Goal: Register for event/course

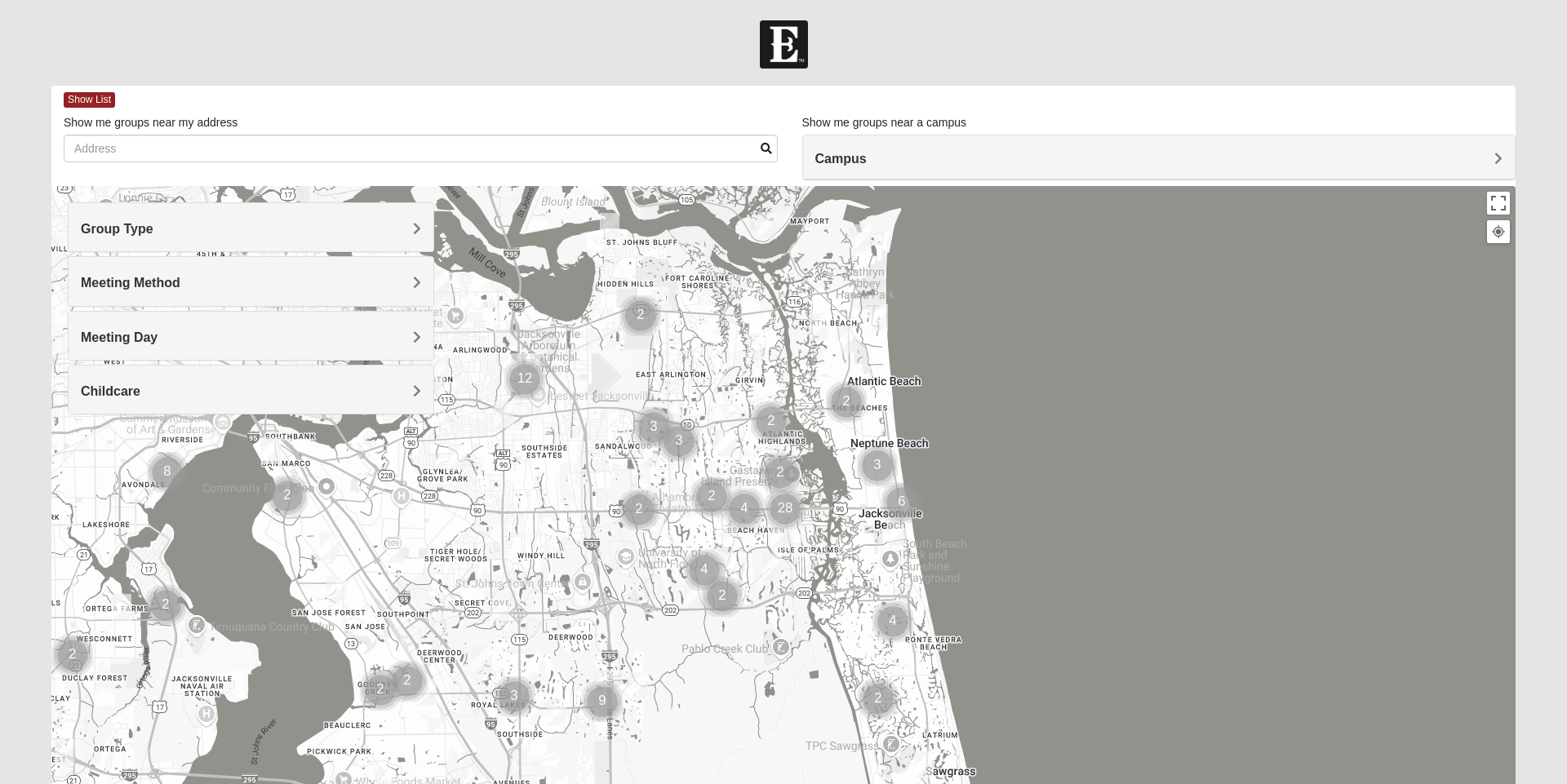
click at [153, 235] on span "Group Type" at bounding box center [117, 229] width 73 height 14
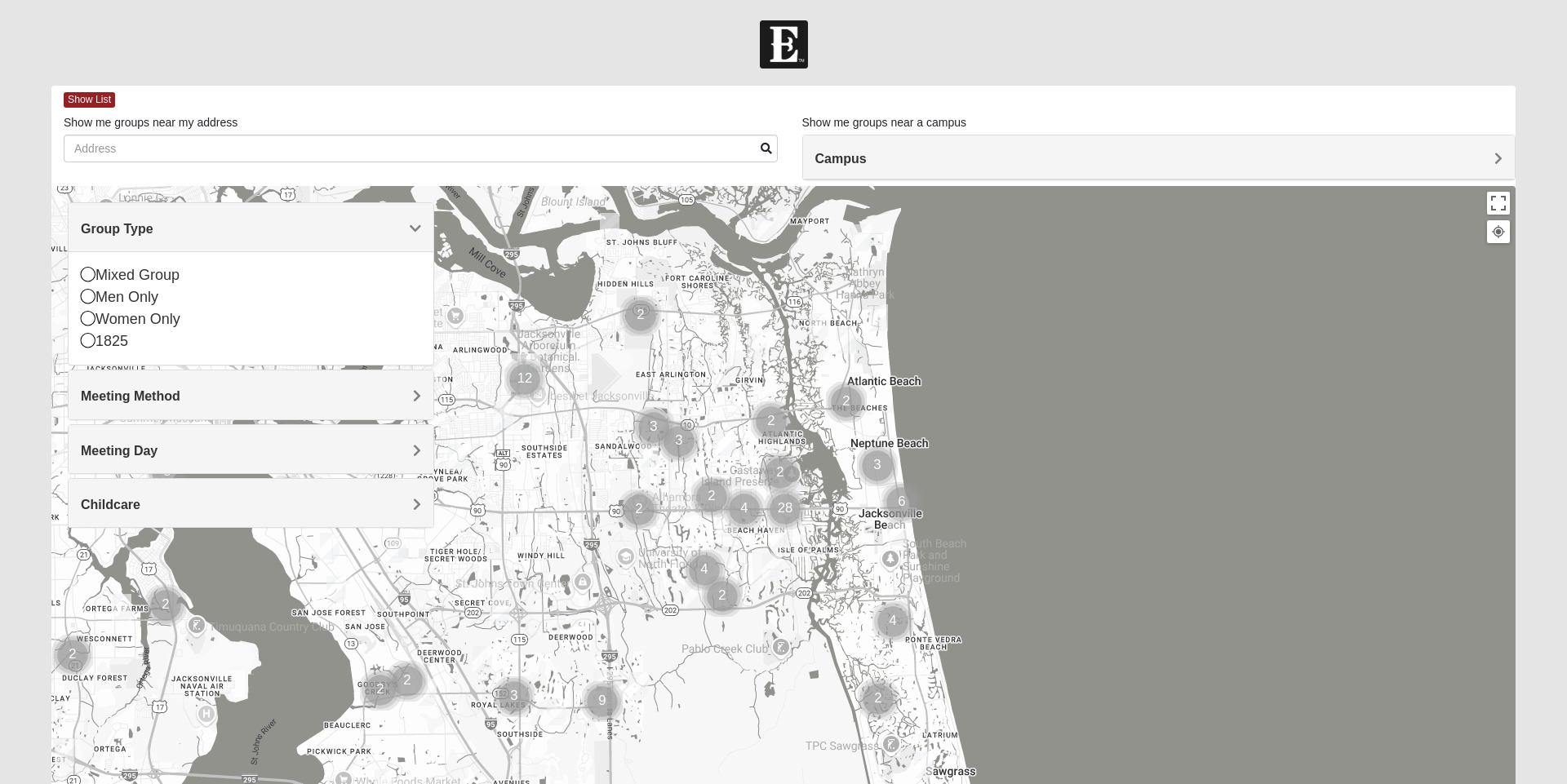
click at [104, 344] on div "1825" at bounding box center [251, 341] width 340 height 22
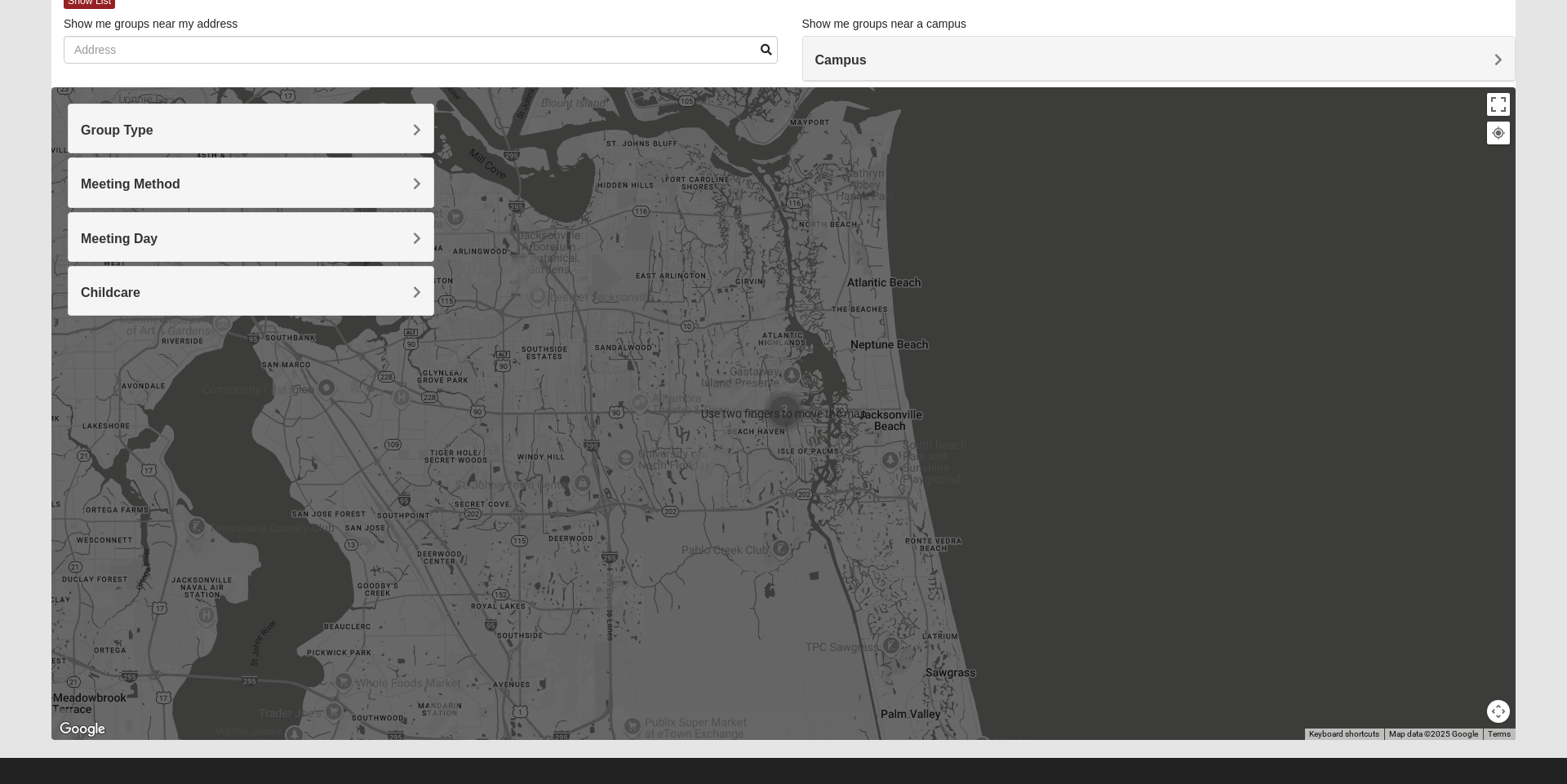
scroll to position [96, 0]
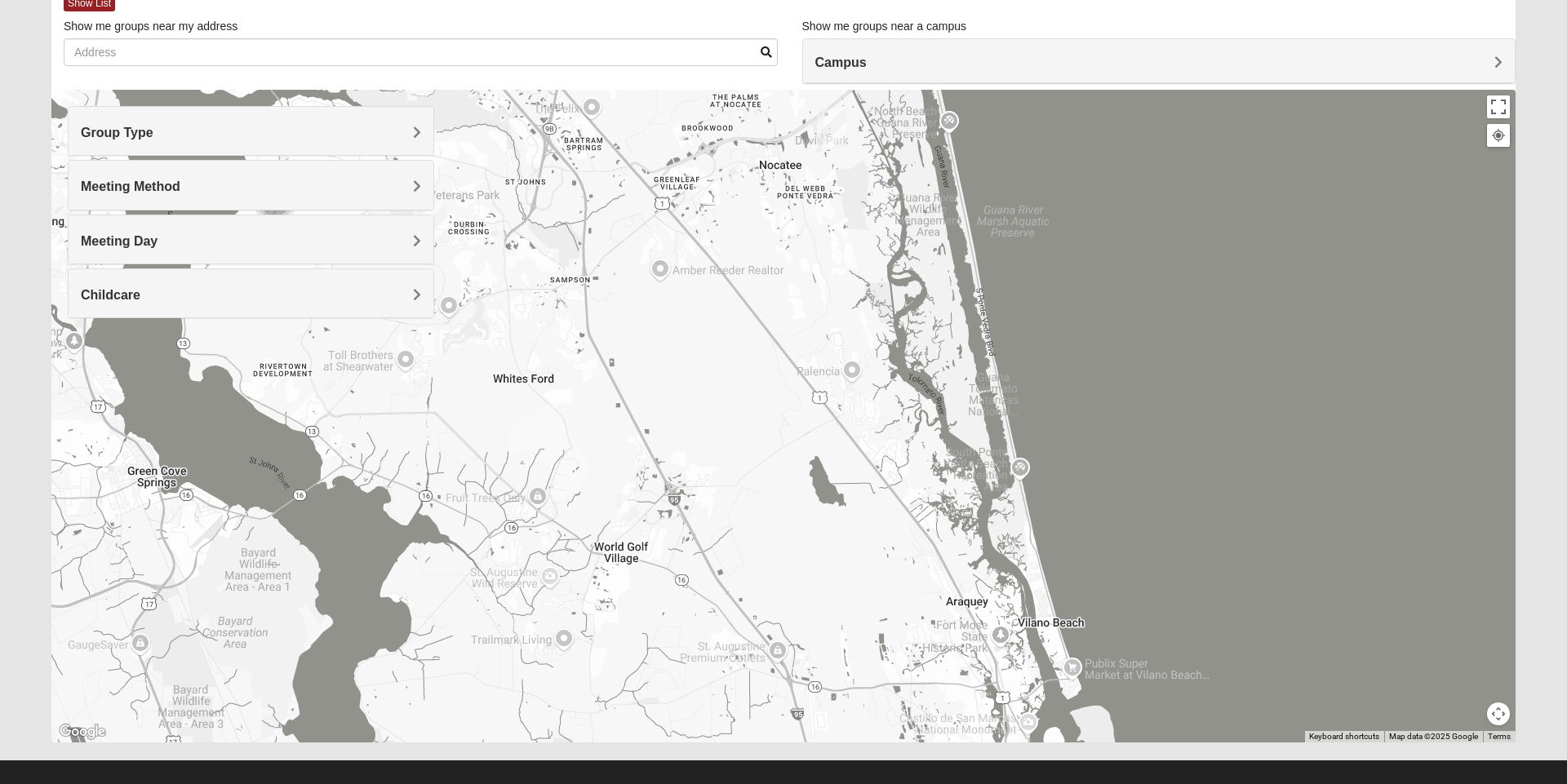
click at [626, 512] on img "1825 Mixed Barfield 32092" at bounding box center [627, 508] width 33 height 40
click at [518, 700] on div "1825 Mixed Barfield 32092 Tuesday PM 1825 In Person No Childcare Learn More" at bounding box center [784, 416] width 1464 height 653
click at [510, 695] on div "1825 Mixed Barfield 32092 Tuesday PM 1825 In Person No Childcare Learn More" at bounding box center [784, 416] width 1464 height 653
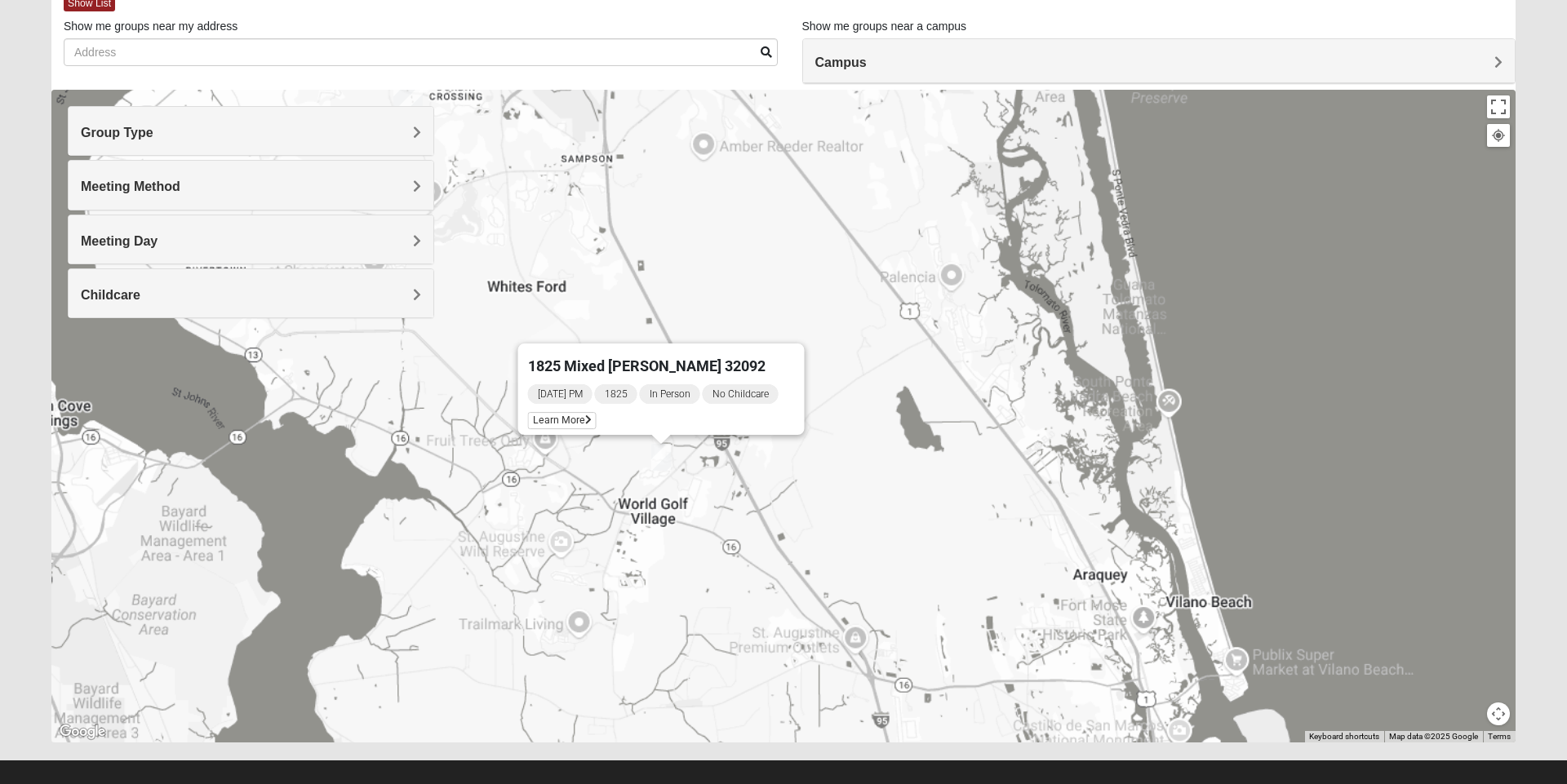
click at [541, 468] on div "1825 Mixed Barfield 32092 Tuesday PM 1825 In Person No Childcare Learn More" at bounding box center [784, 416] width 1464 height 653
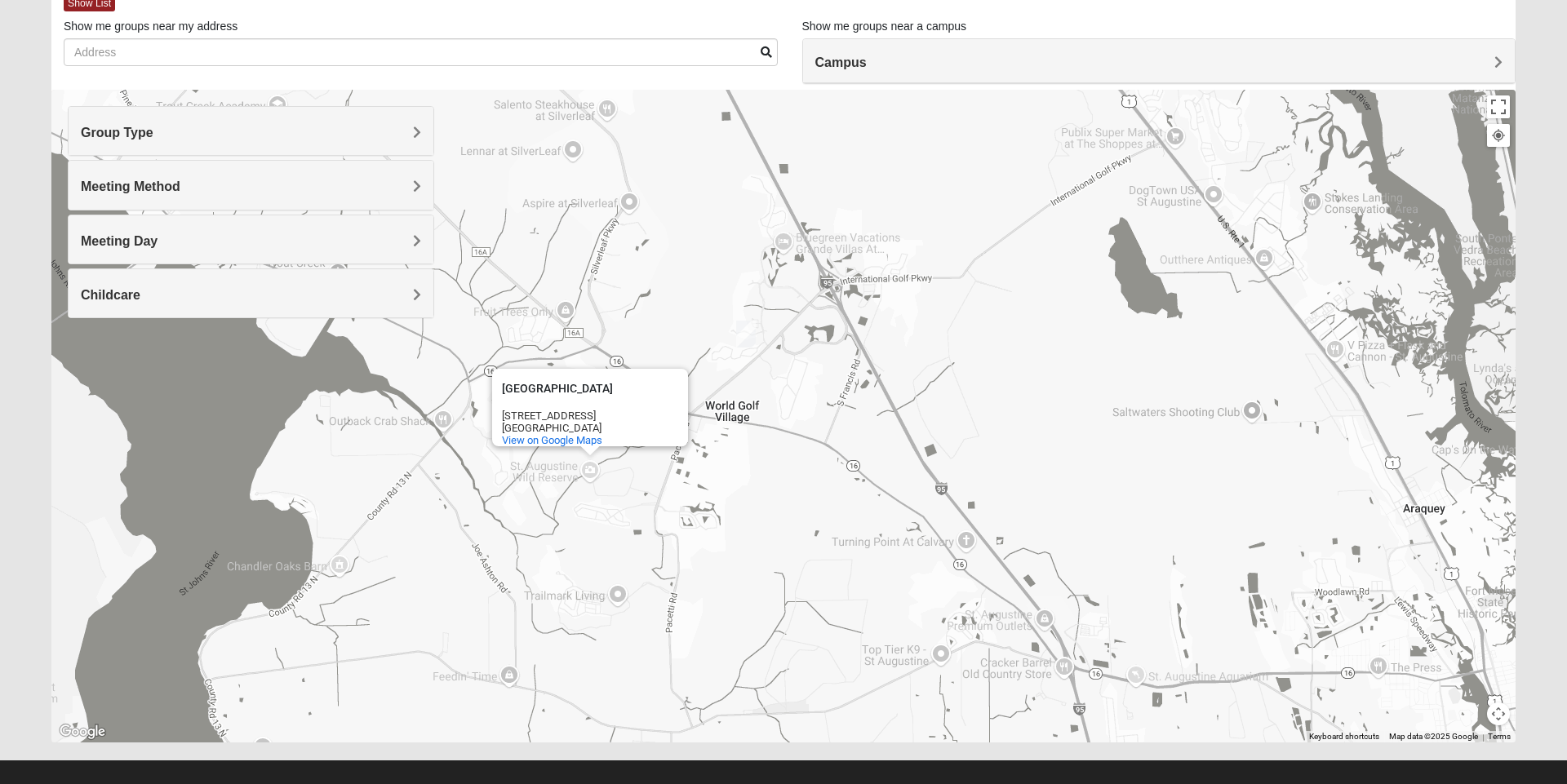
click at [742, 337] on img "1825 Mixed Barfield 32092" at bounding box center [747, 334] width 33 height 40
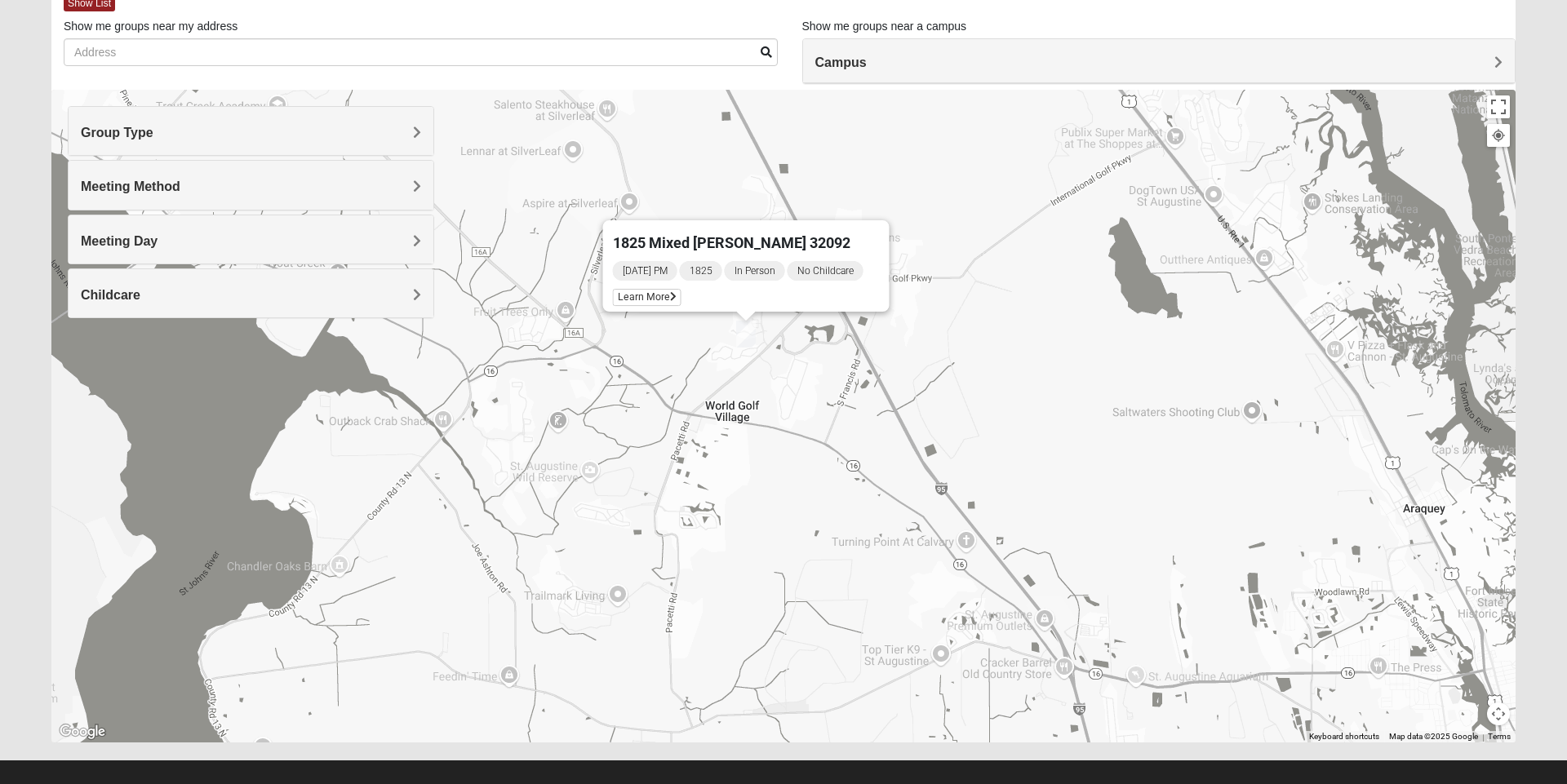
click at [651, 289] on span "Learn More" at bounding box center [647, 297] width 69 height 17
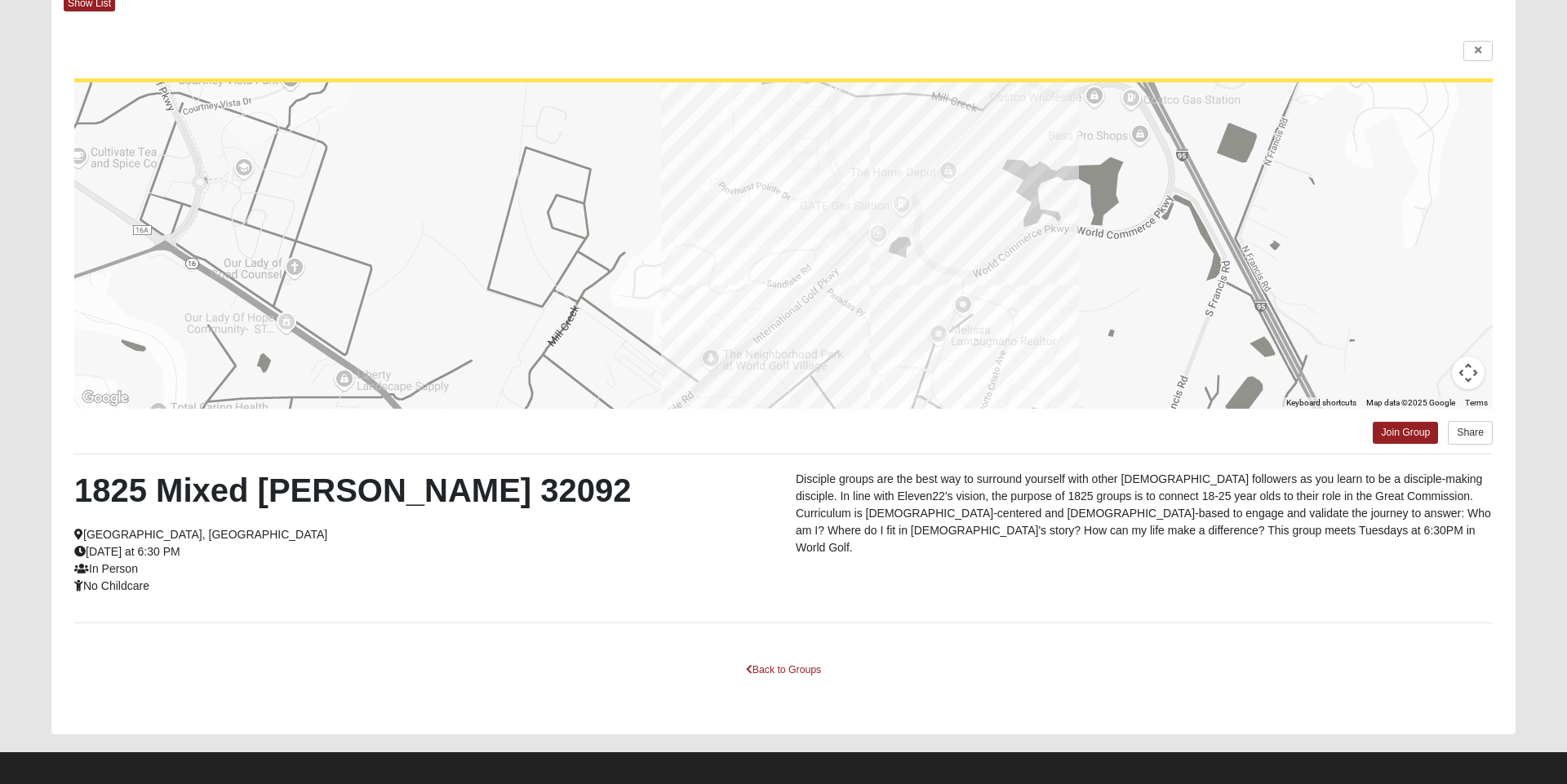
click at [173, 576] on div "1825 Mixed Barfield 32092 Saint Augustine, FL Tuesday at 6:30 PM In Person No C…" at bounding box center [423, 532] width 722 height 124
click at [1406, 432] on link "Join Group" at bounding box center [1406, 432] width 66 height 22
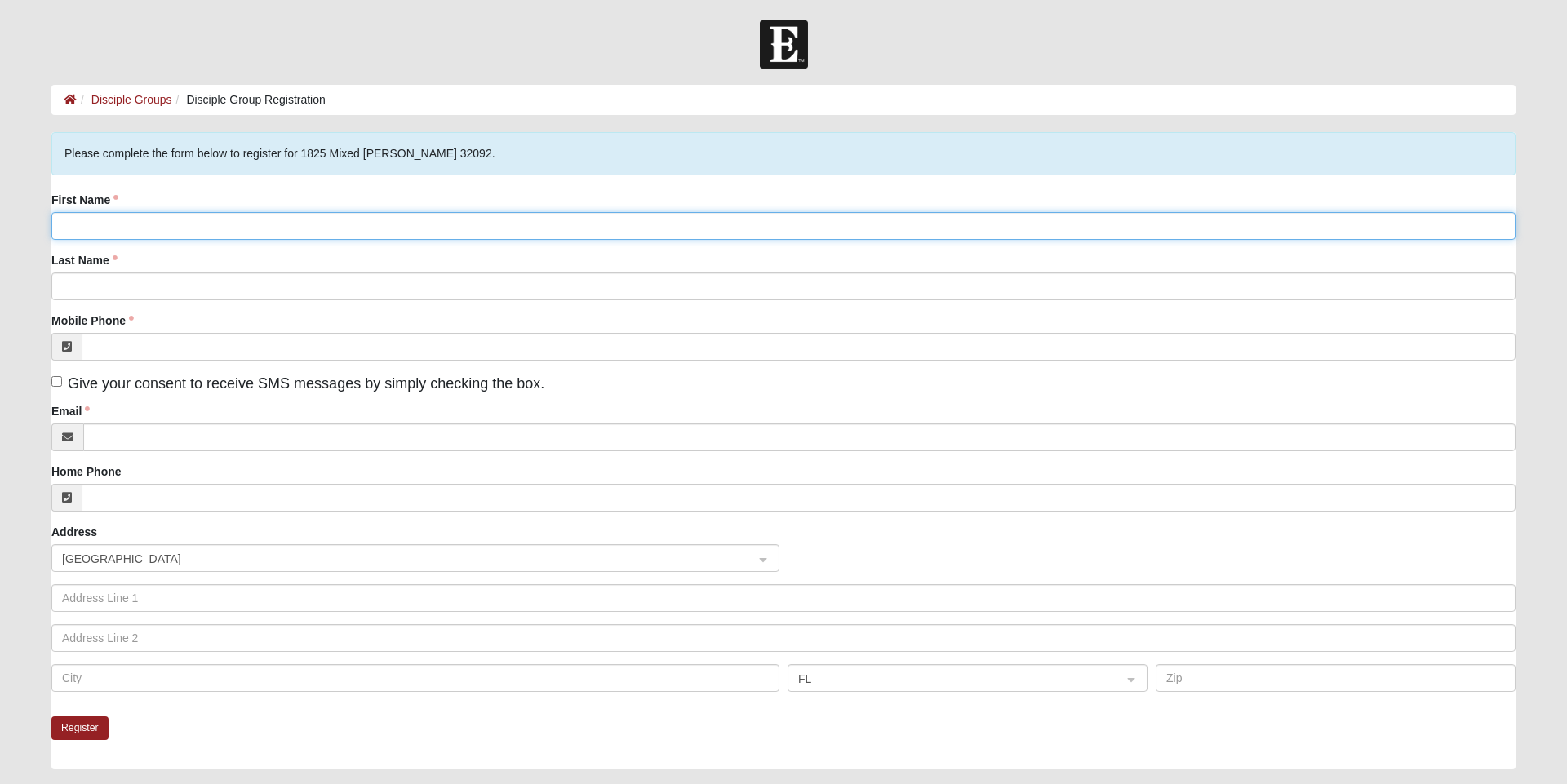
click at [205, 227] on input "First Name" at bounding box center [784, 226] width 1464 height 28
type input "[PERSON_NAME]"
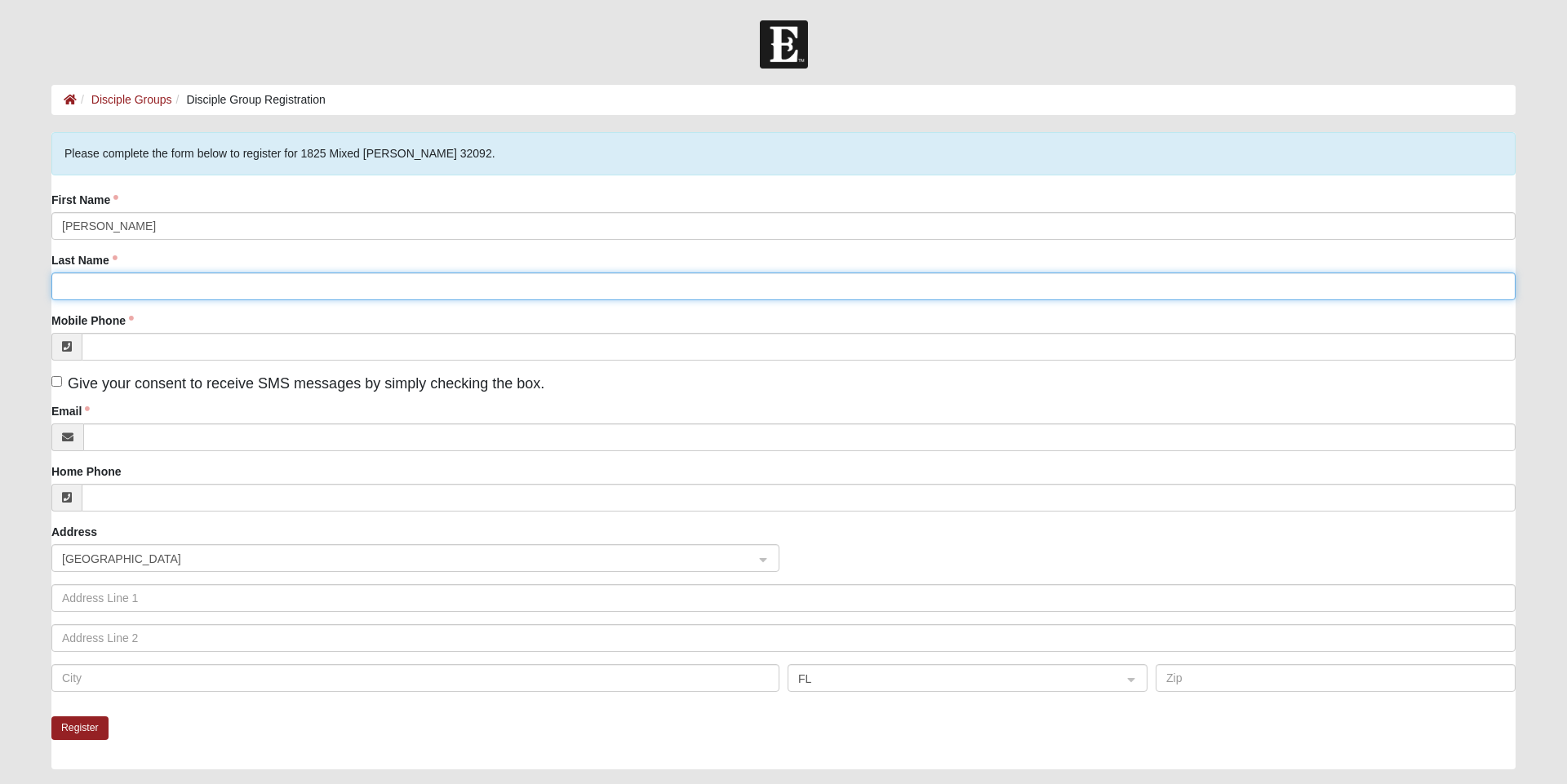
click at [258, 287] on input "Last Name" at bounding box center [784, 286] width 1464 height 28
type input "[PERSON_NAME]"
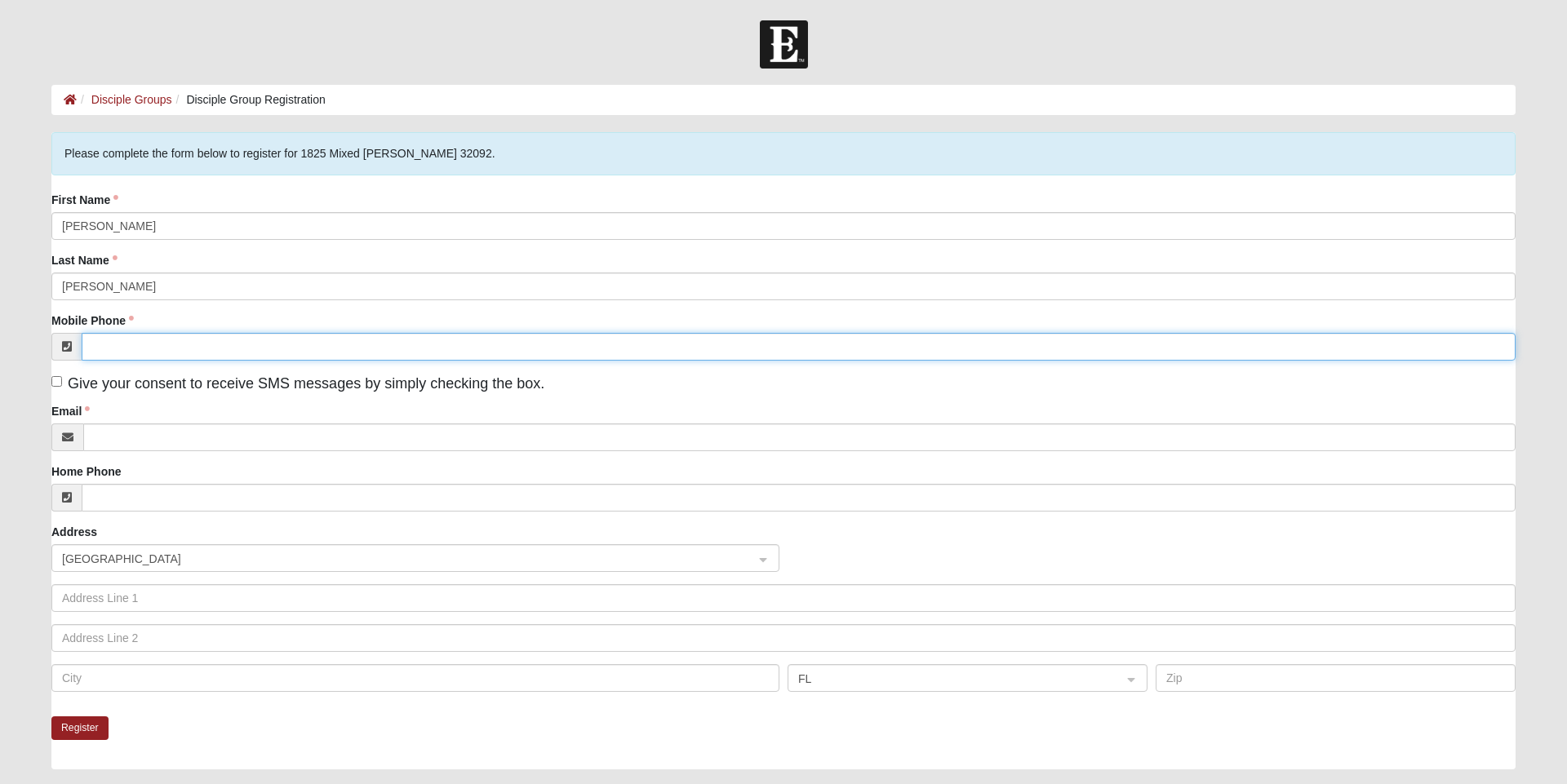
click at [226, 350] on input "Mobile Phone" at bounding box center [798, 347] width 1434 height 28
type input "(904) 429-8332"
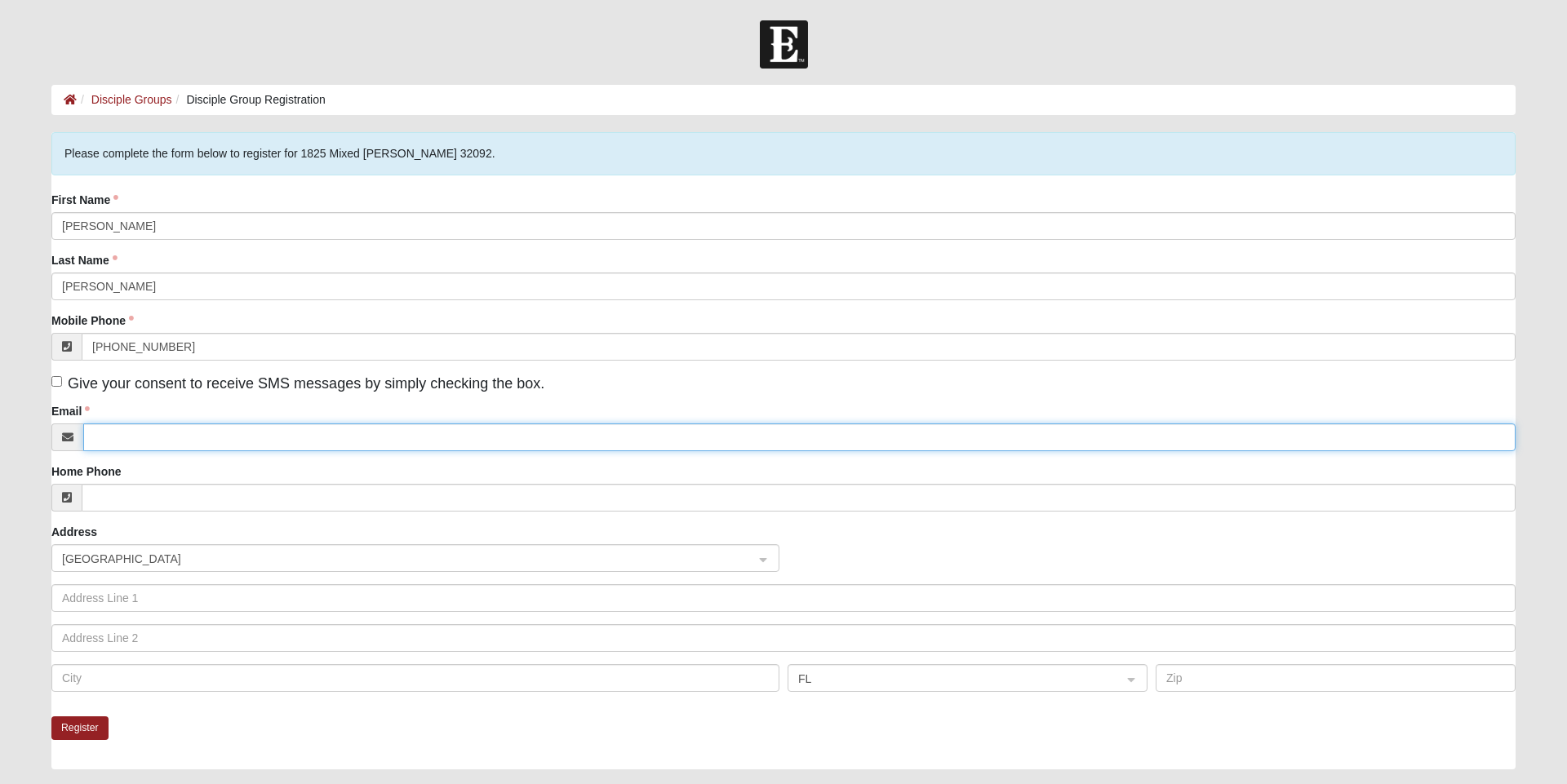
click at [277, 436] on input "Email" at bounding box center [799, 437] width 1432 height 28
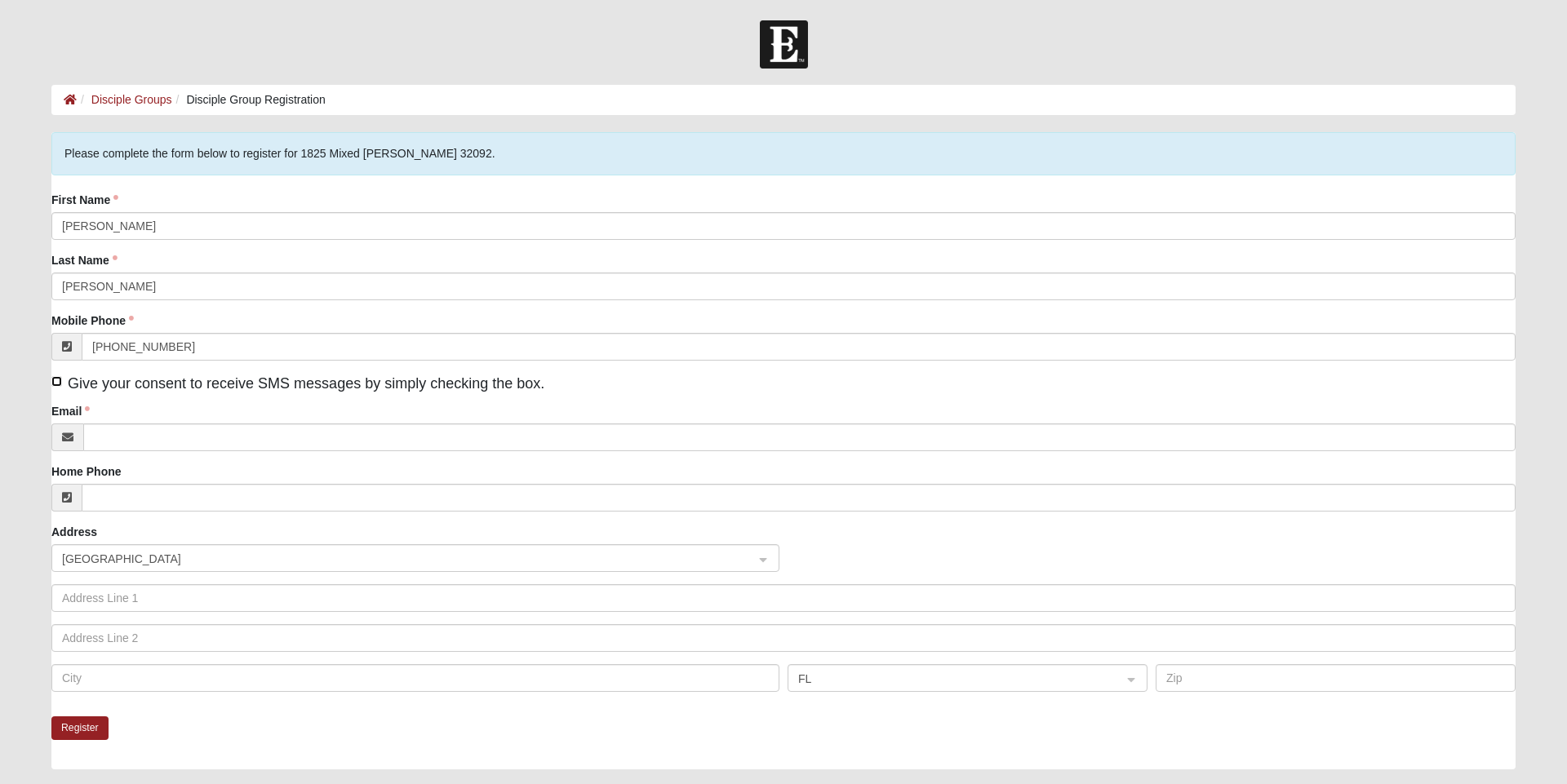
click at [57, 382] on input "Give your consent to receive SMS messages by simply checking the box." at bounding box center [57, 381] width 11 height 11
checkbox input "true"
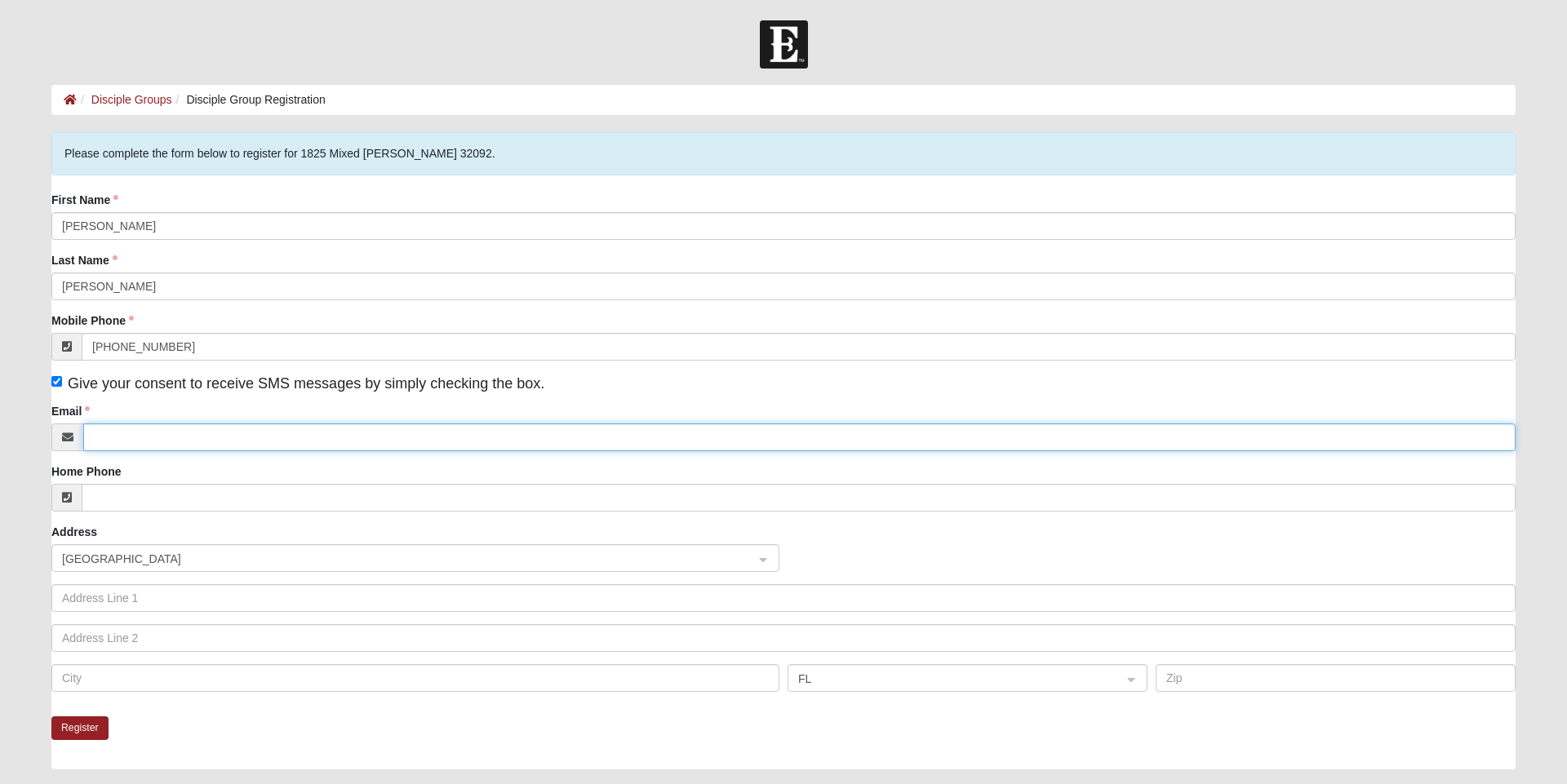
click at [218, 431] on input "Email" at bounding box center [799, 437] width 1432 height 28
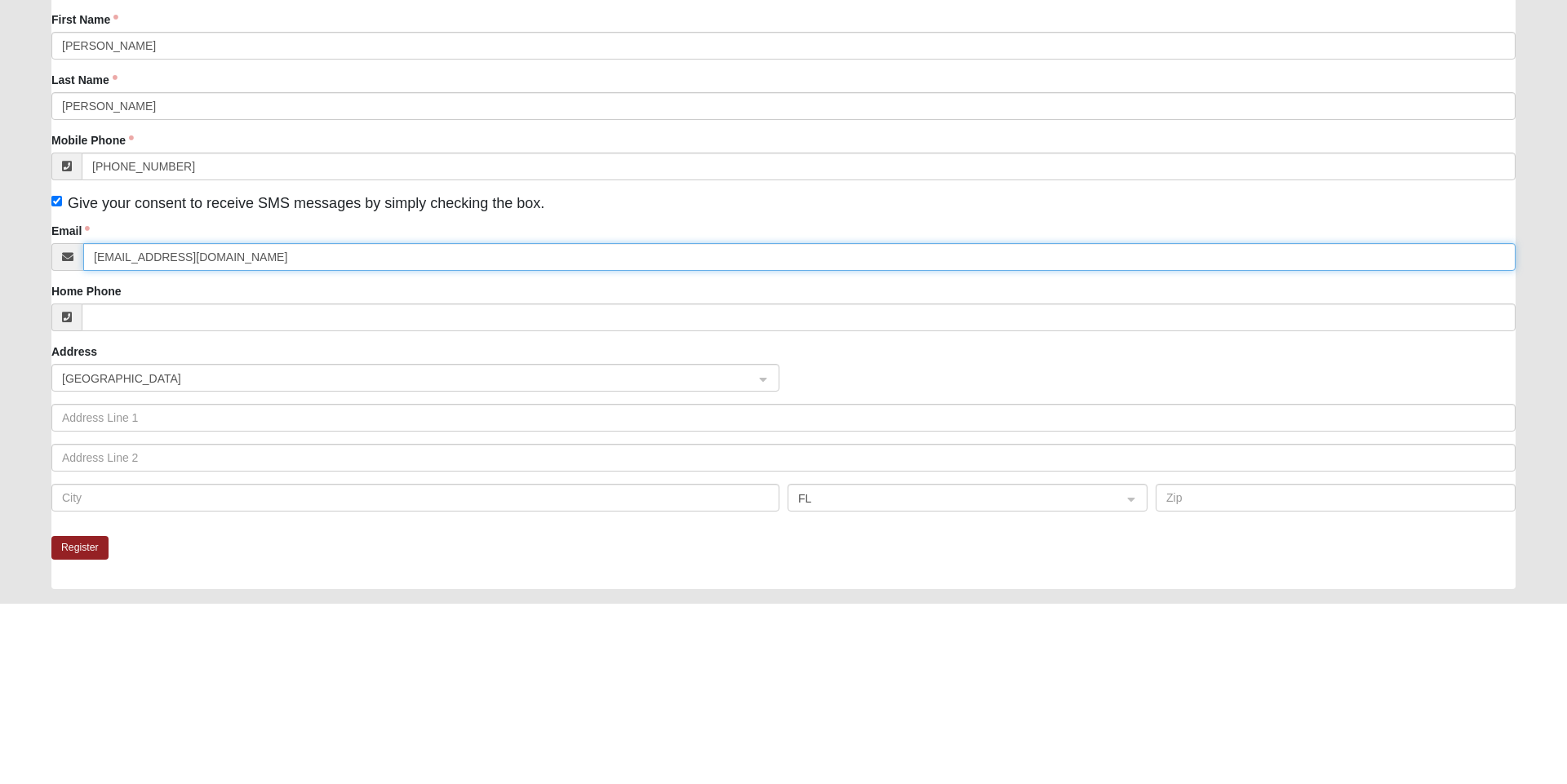
type input "tannermcmillan.04@gmail.com"
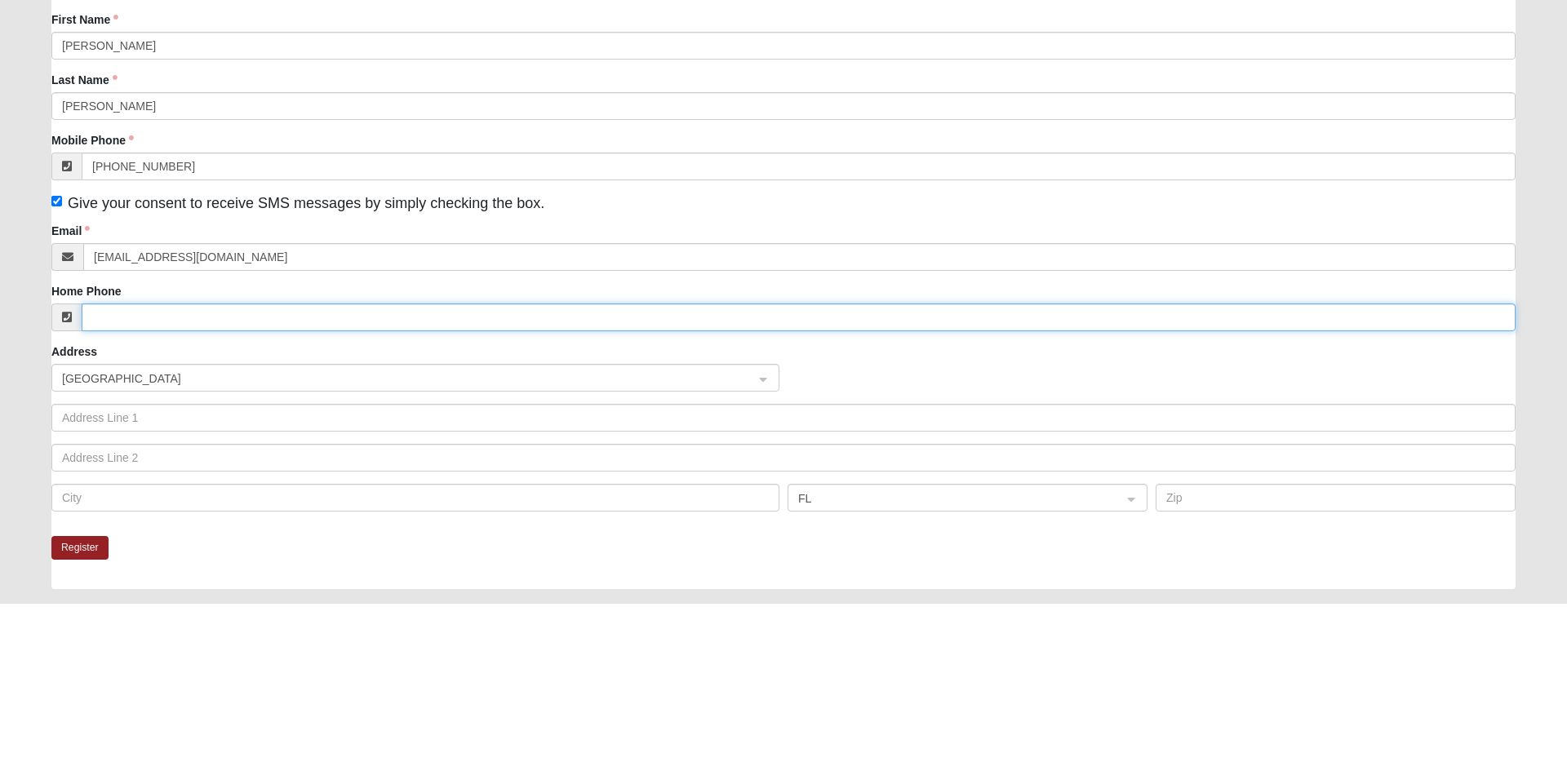
click at [302, 499] on input "Home Phone" at bounding box center [798, 498] width 1434 height 28
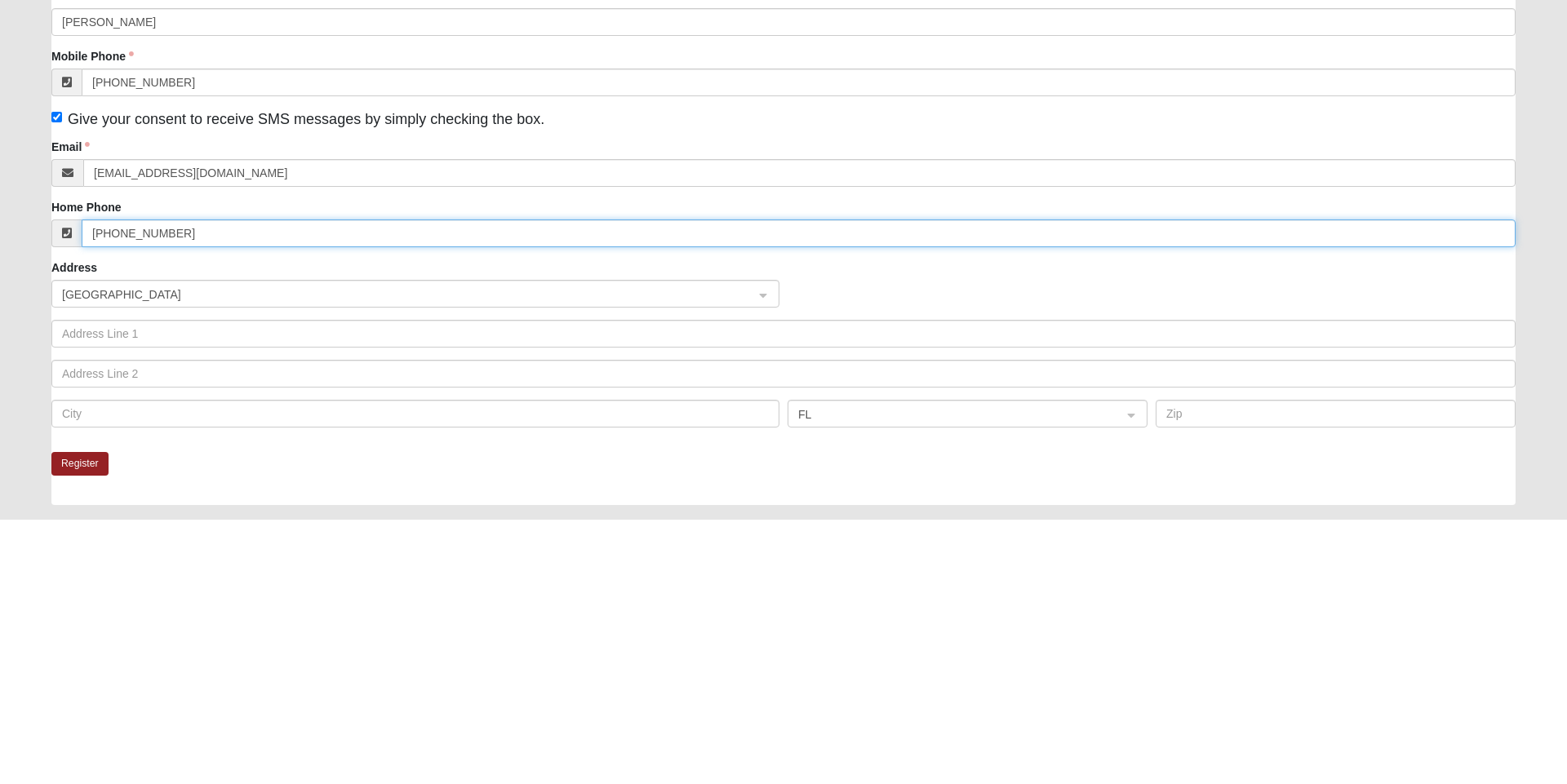
scroll to position [2, 0]
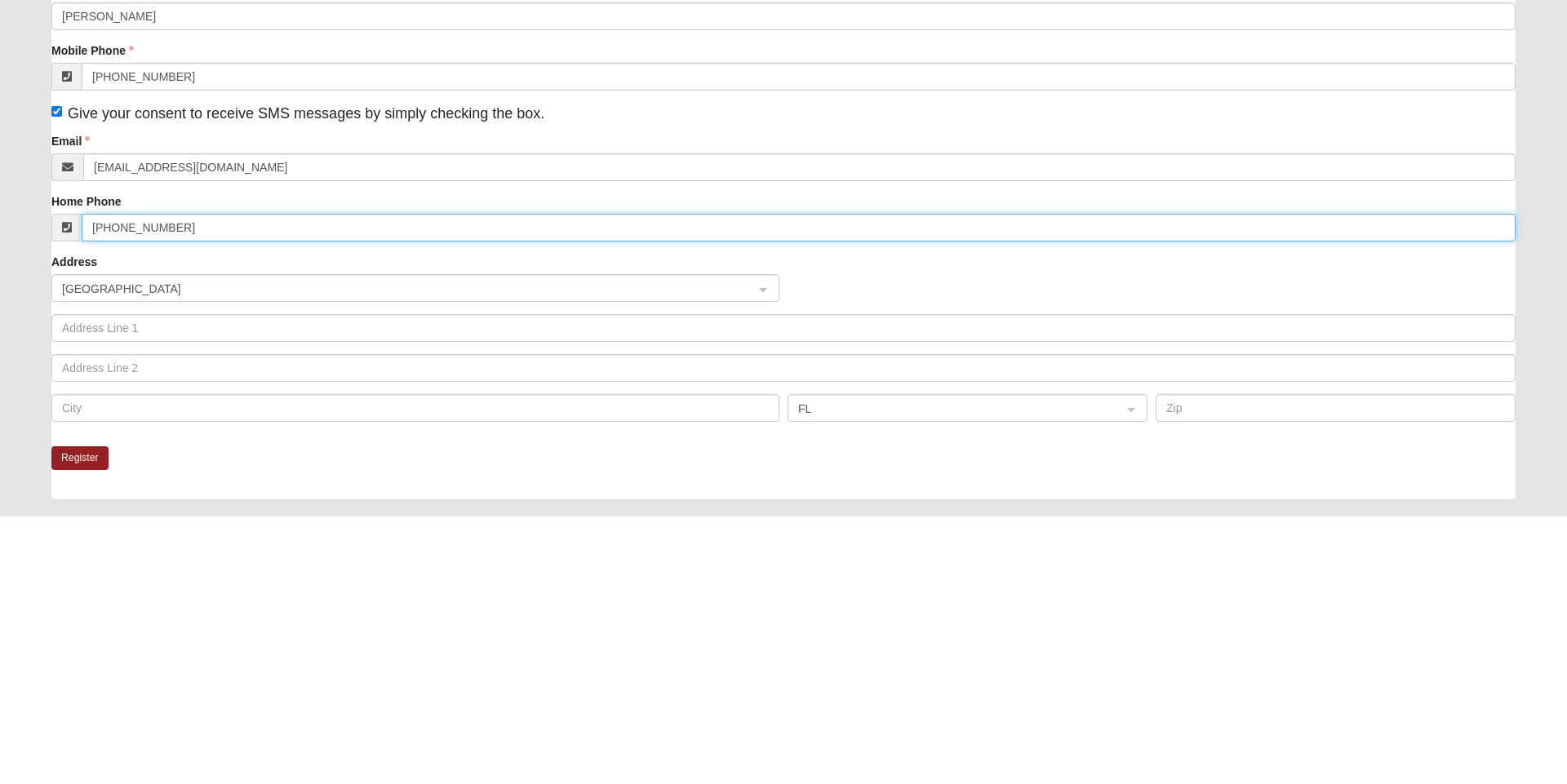
click at [263, 555] on span "United States" at bounding box center [401, 557] width 678 height 18
type input "(904) 429-8332"
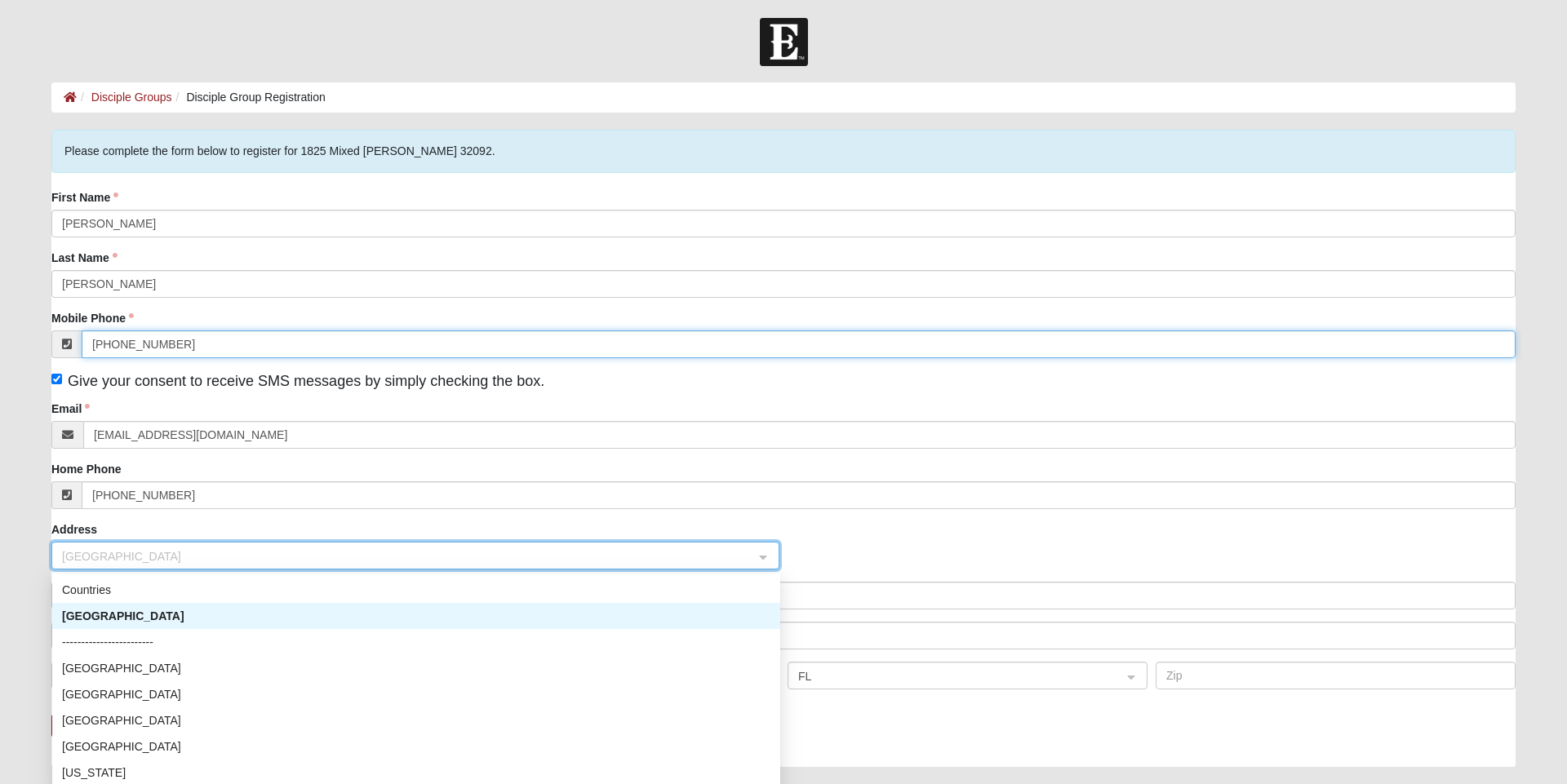
click at [244, 340] on input "(904) 429-8332" at bounding box center [798, 344] width 1434 height 28
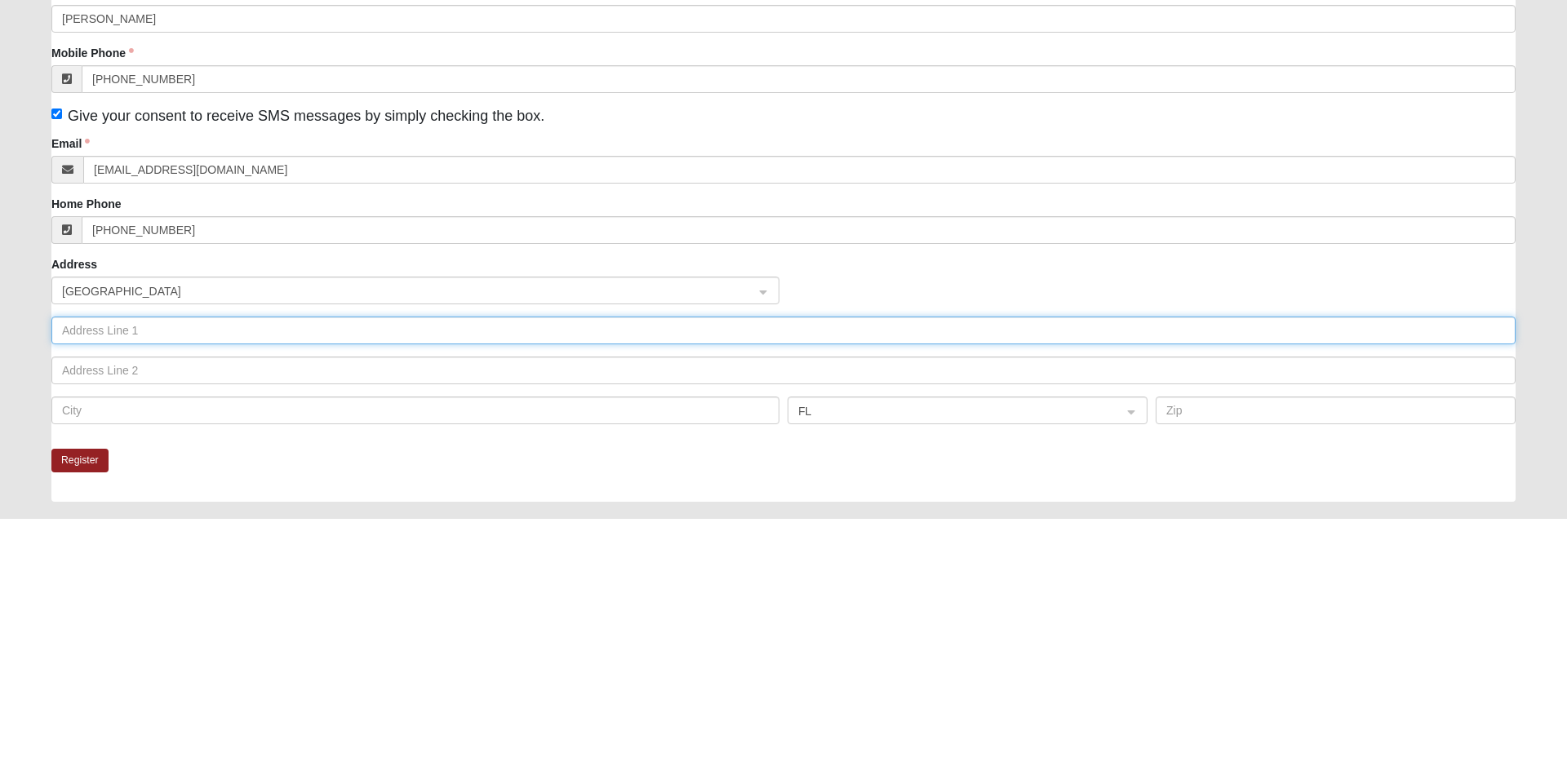
click at [188, 596] on input "text" at bounding box center [784, 595] width 1464 height 28
type input "4571 wolfexroad"
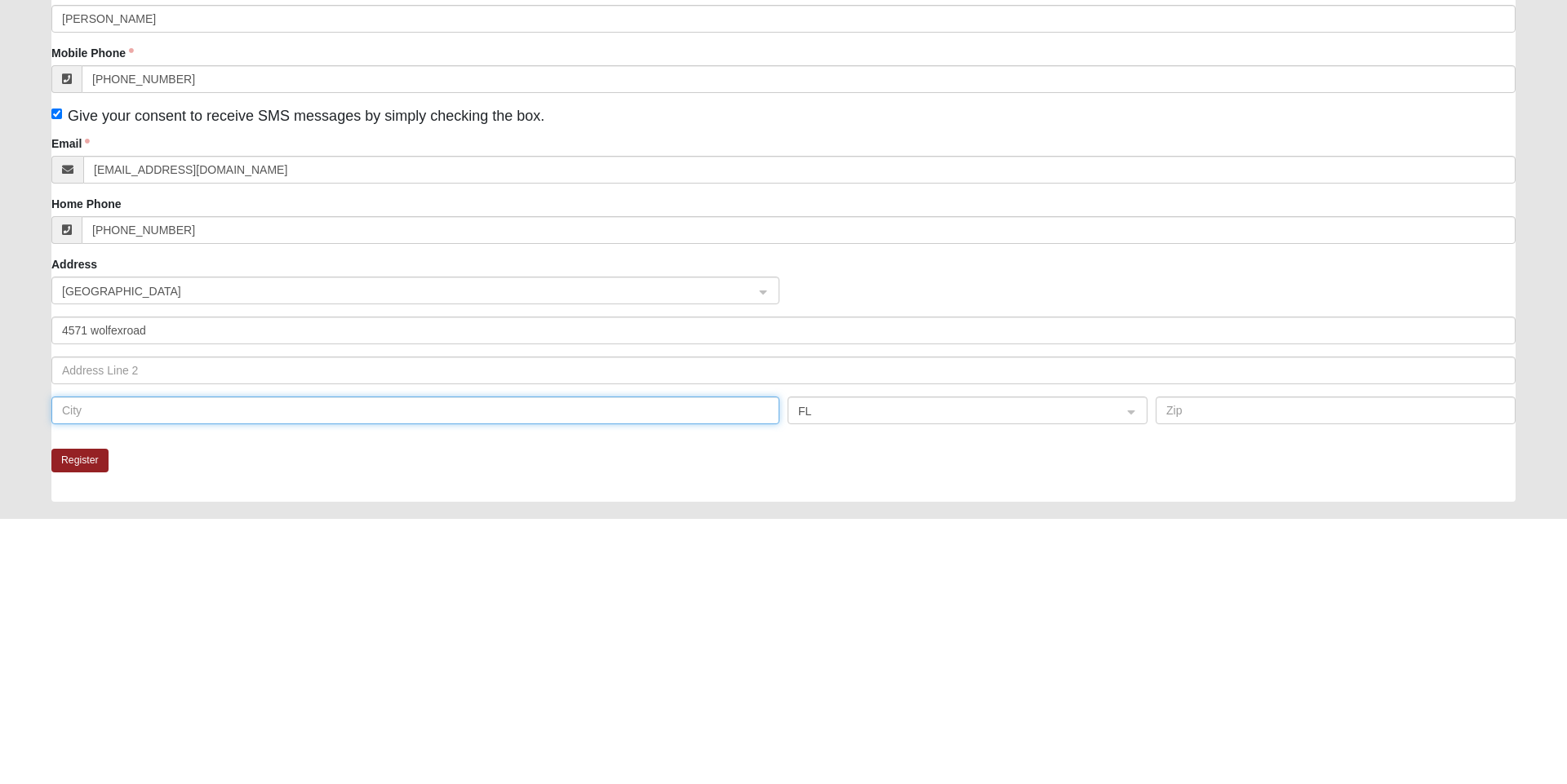
click at [195, 681] on input "text" at bounding box center [416, 676] width 729 height 28
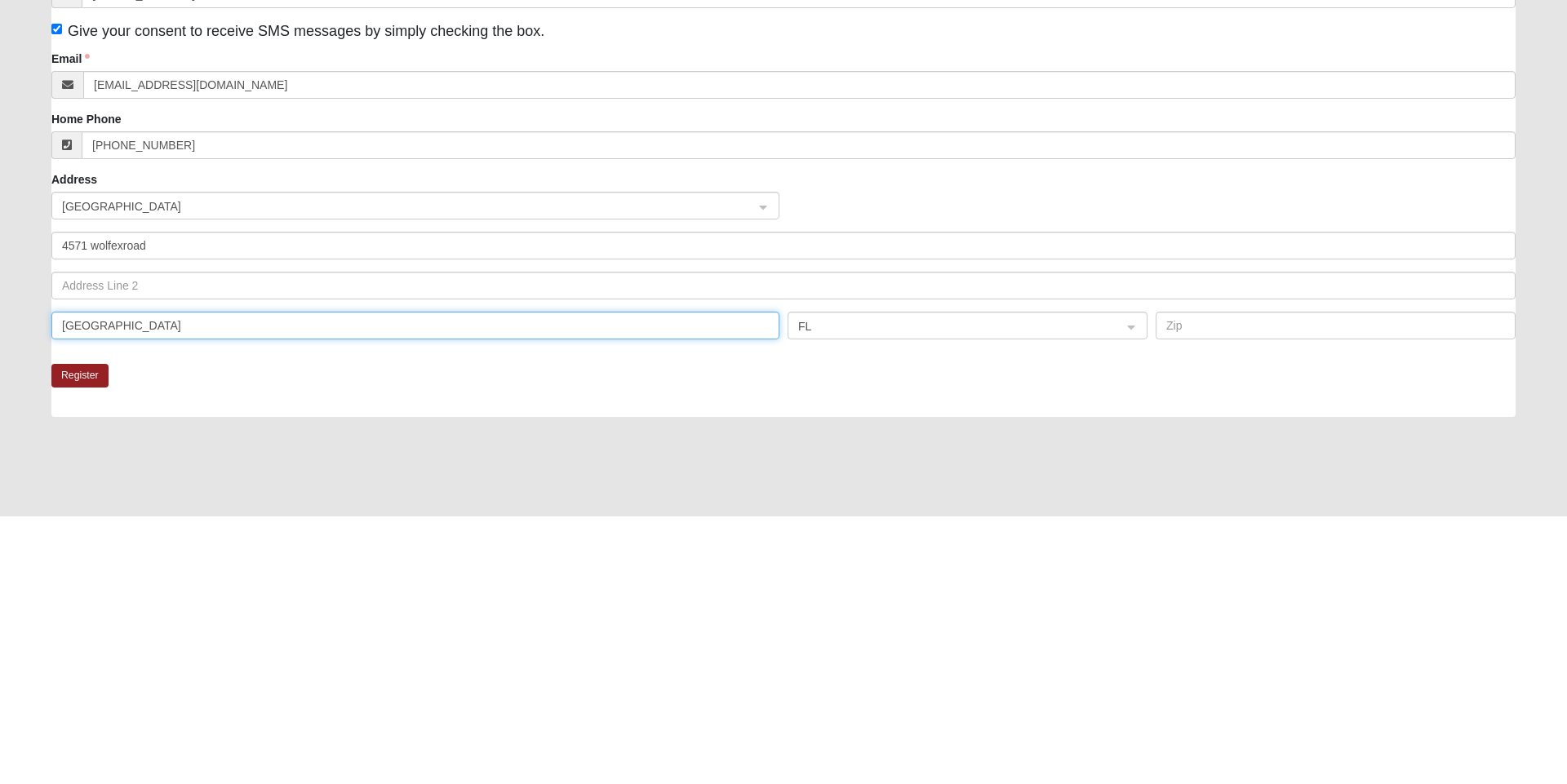
scroll to position [87, 0]
type input "st Augustine"
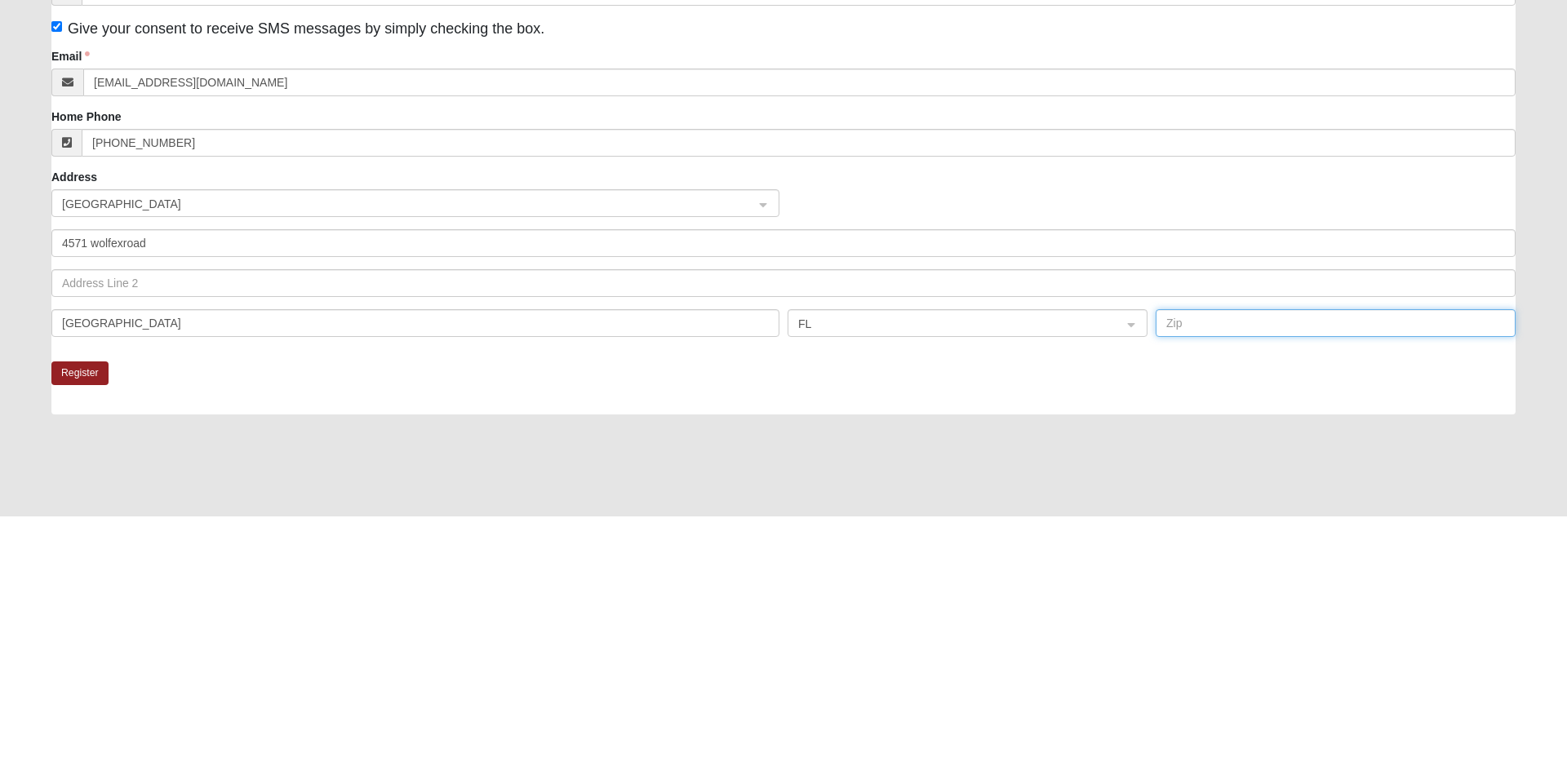
click at [1232, 590] on input "text" at bounding box center [1336, 590] width 360 height 28
type input "32092"
click at [90, 642] on button "Register" at bounding box center [80, 640] width 57 height 24
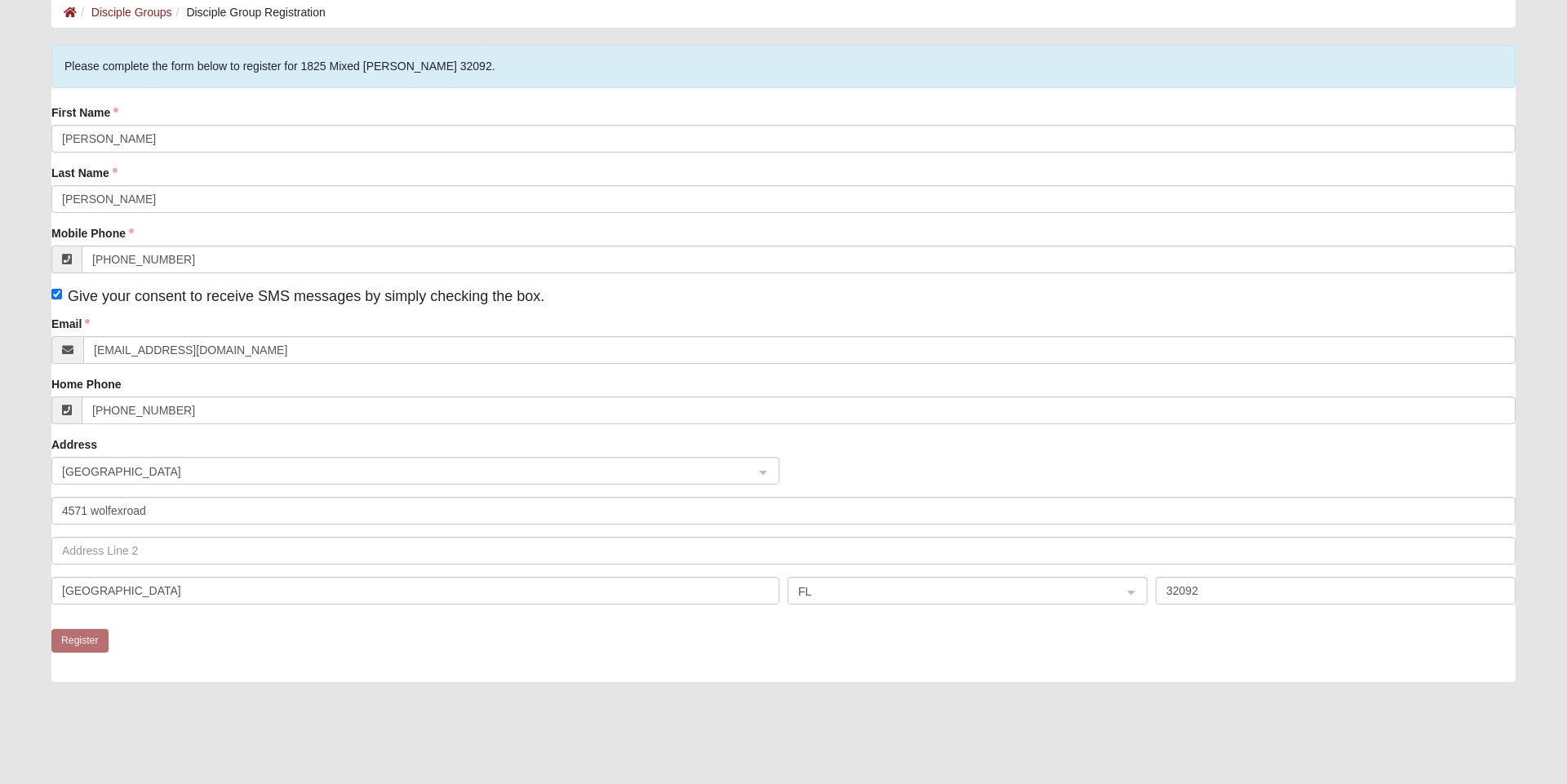
scroll to position [0, 0]
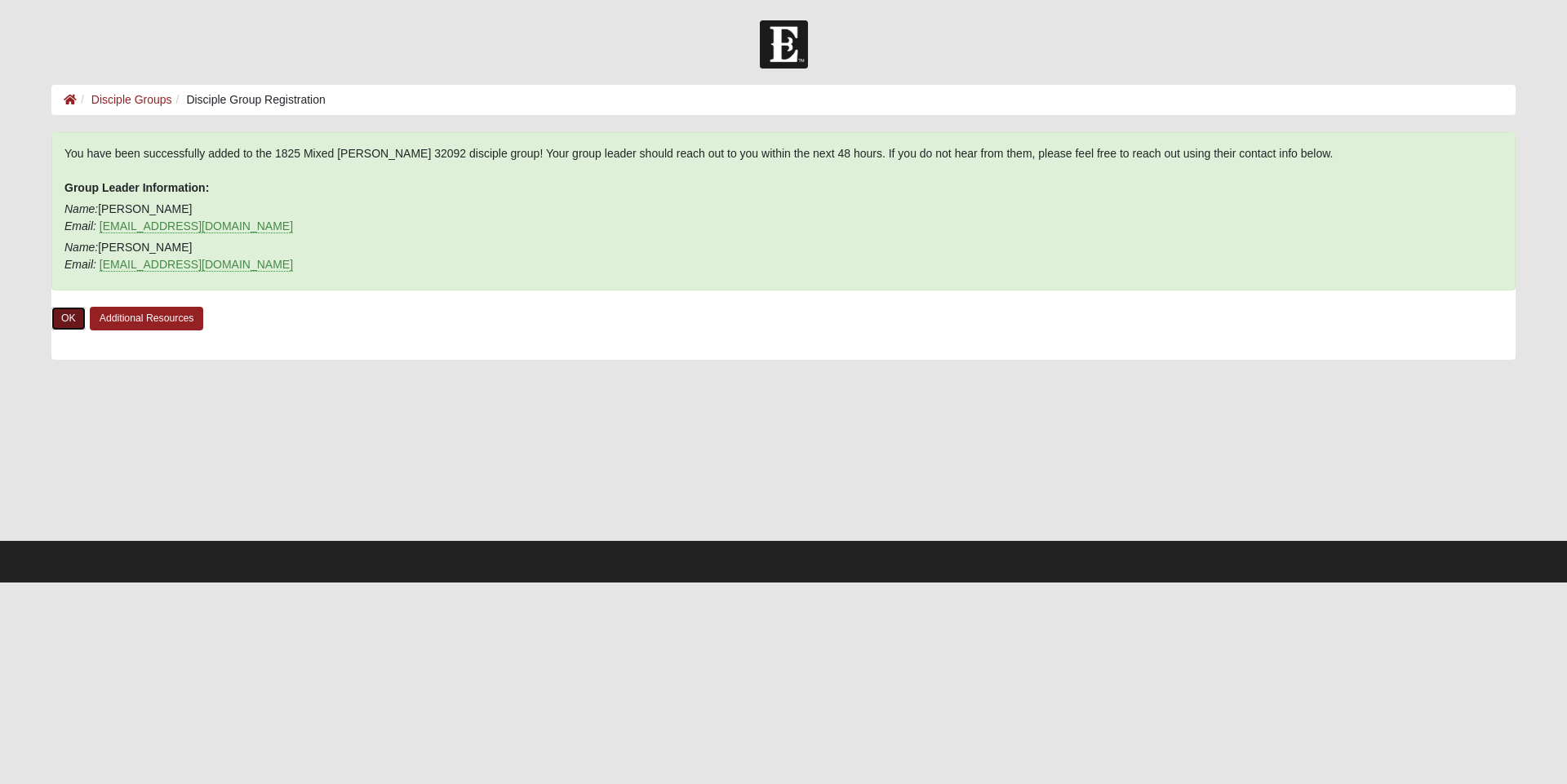
click at [68, 317] on link "OK" at bounding box center [69, 318] width 34 height 24
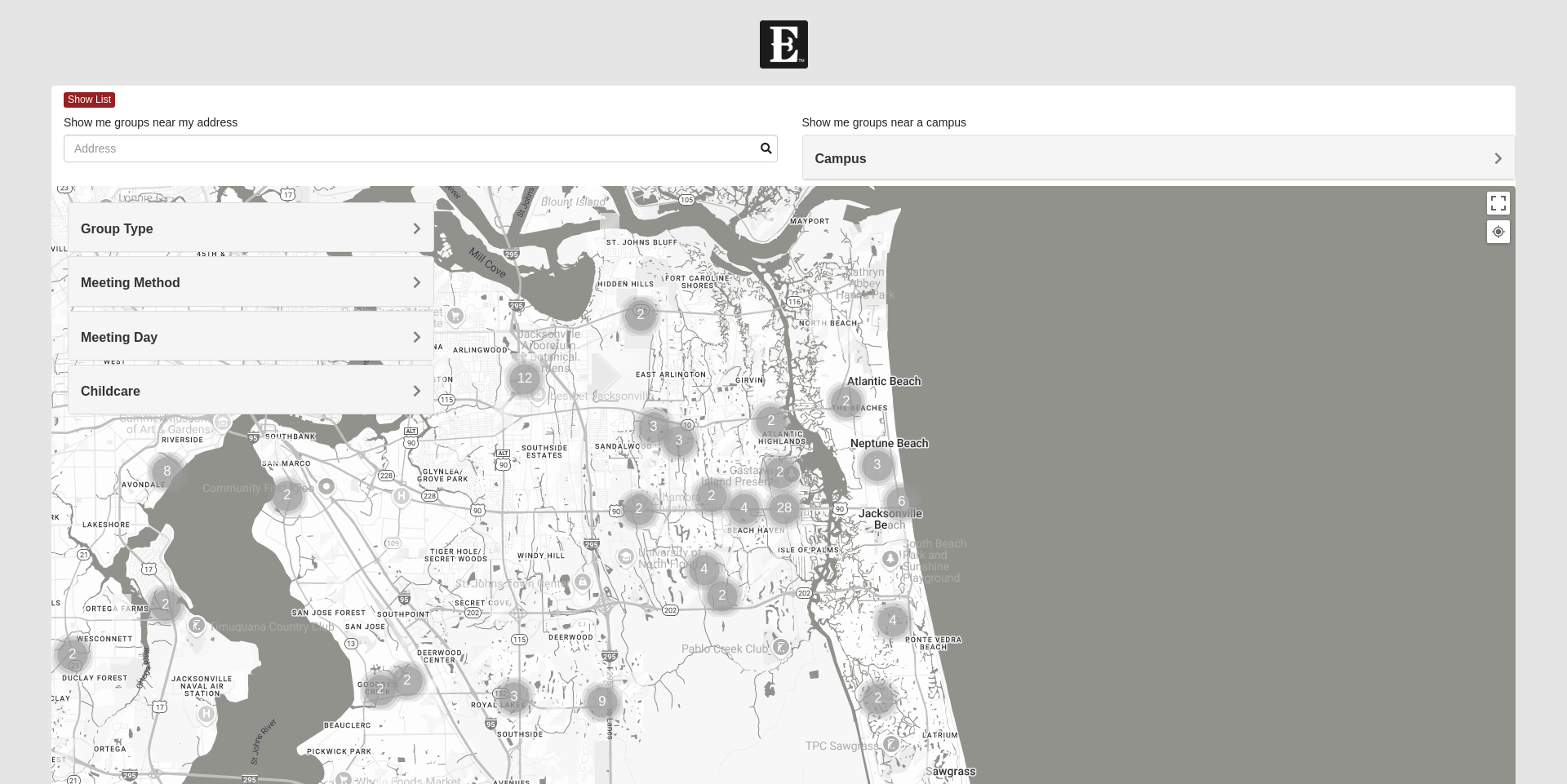
click at [7, 433] on form "Log In Find A Group Error Show List Loading Groups" at bounding box center [784, 459] width 1567 height 878
click at [103, 104] on span "Show List" at bounding box center [89, 99] width 52 height 16
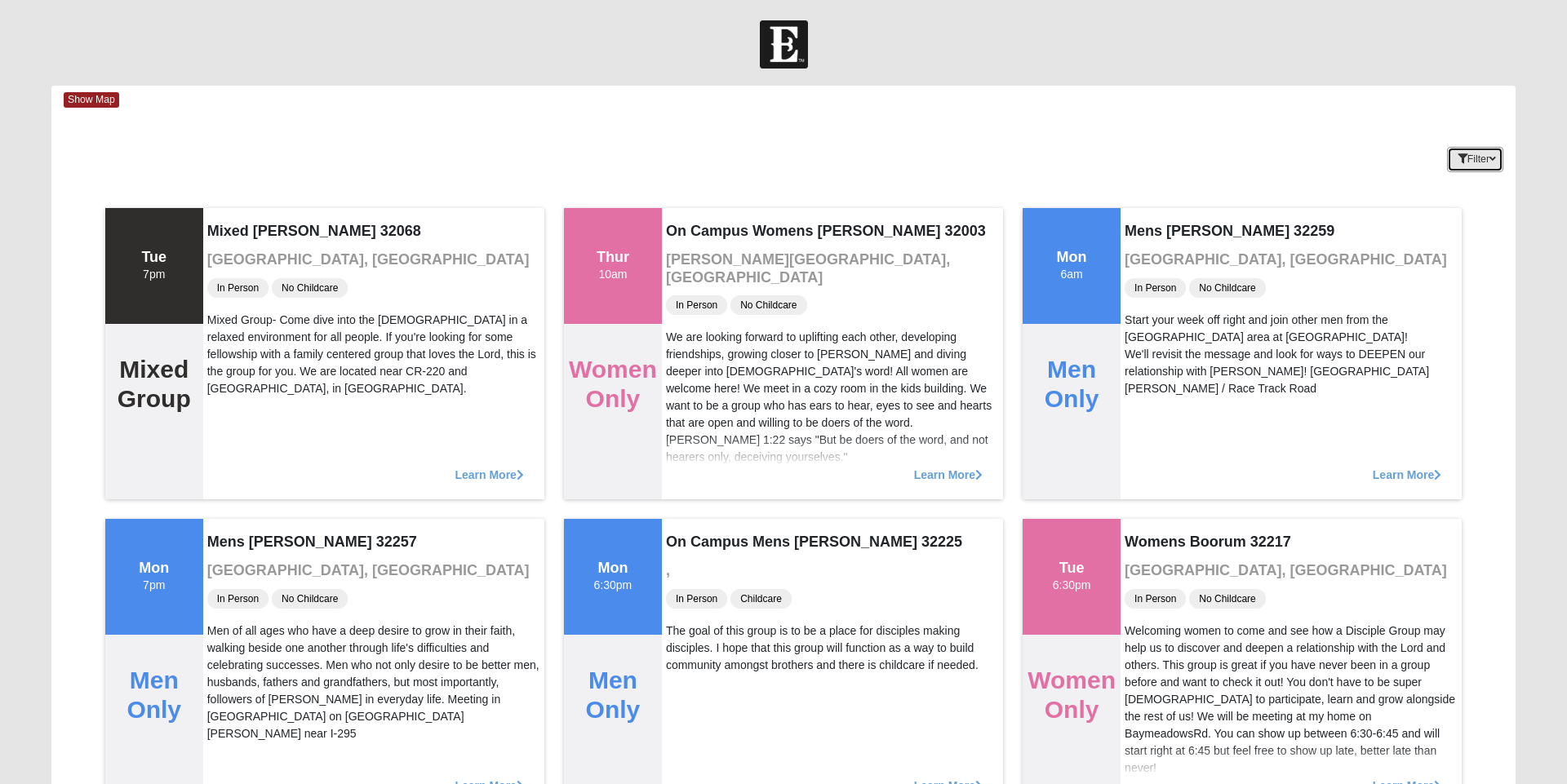
click at [1474, 157] on button "Filter" at bounding box center [1475, 159] width 57 height 25
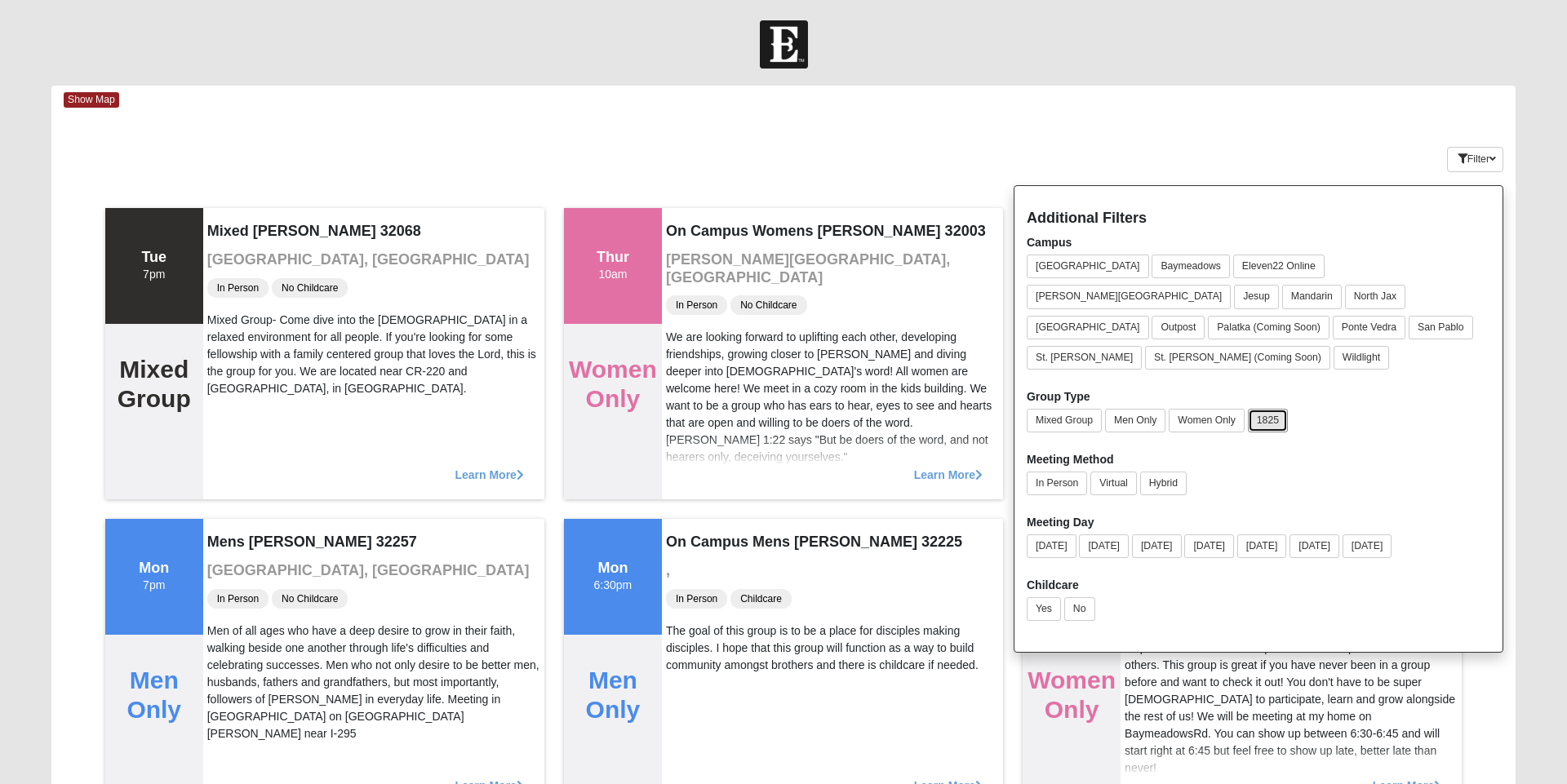
click at [1268, 408] on button "1825" at bounding box center [1268, 420] width 40 height 24
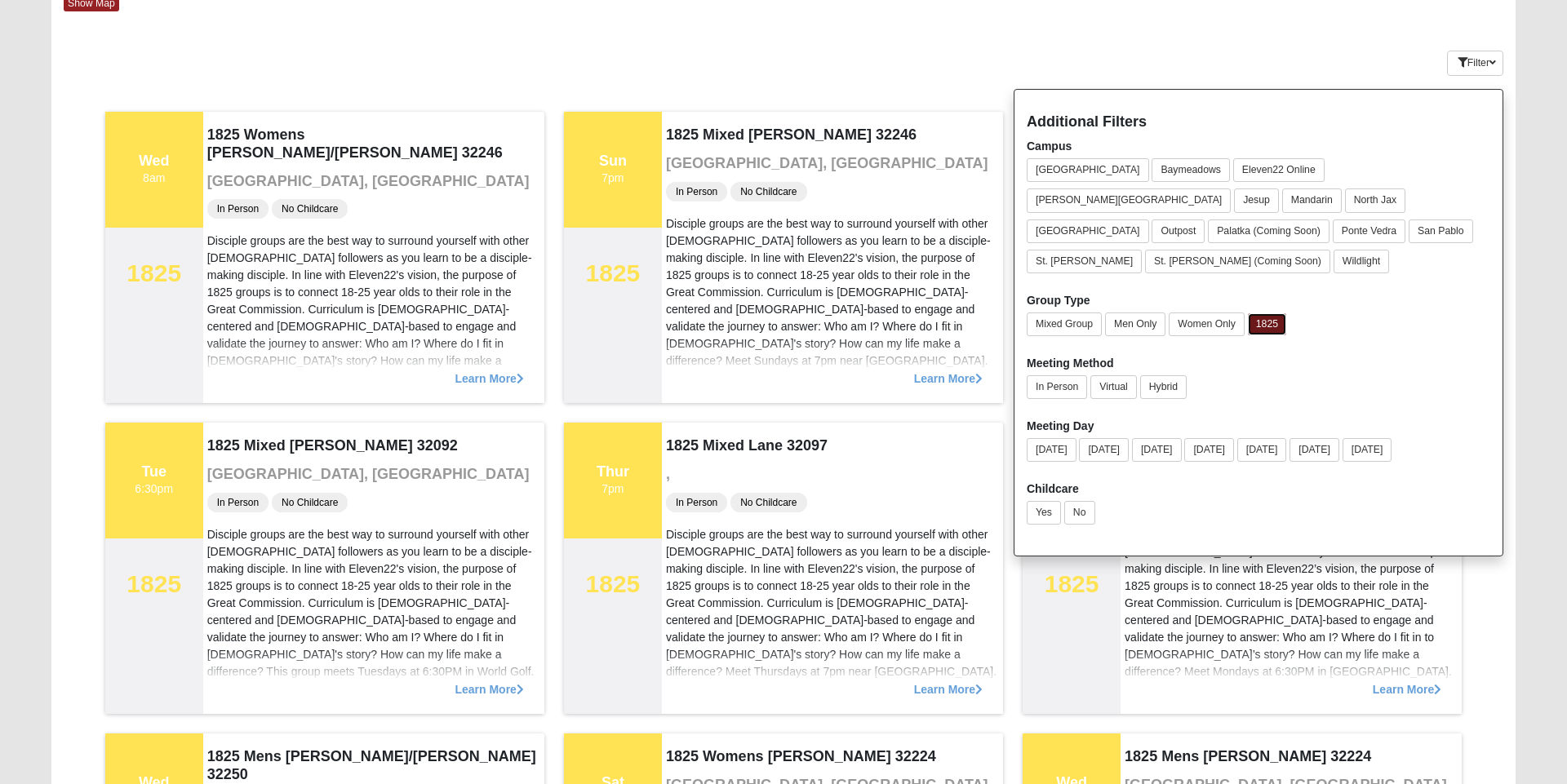
scroll to position [98, 0]
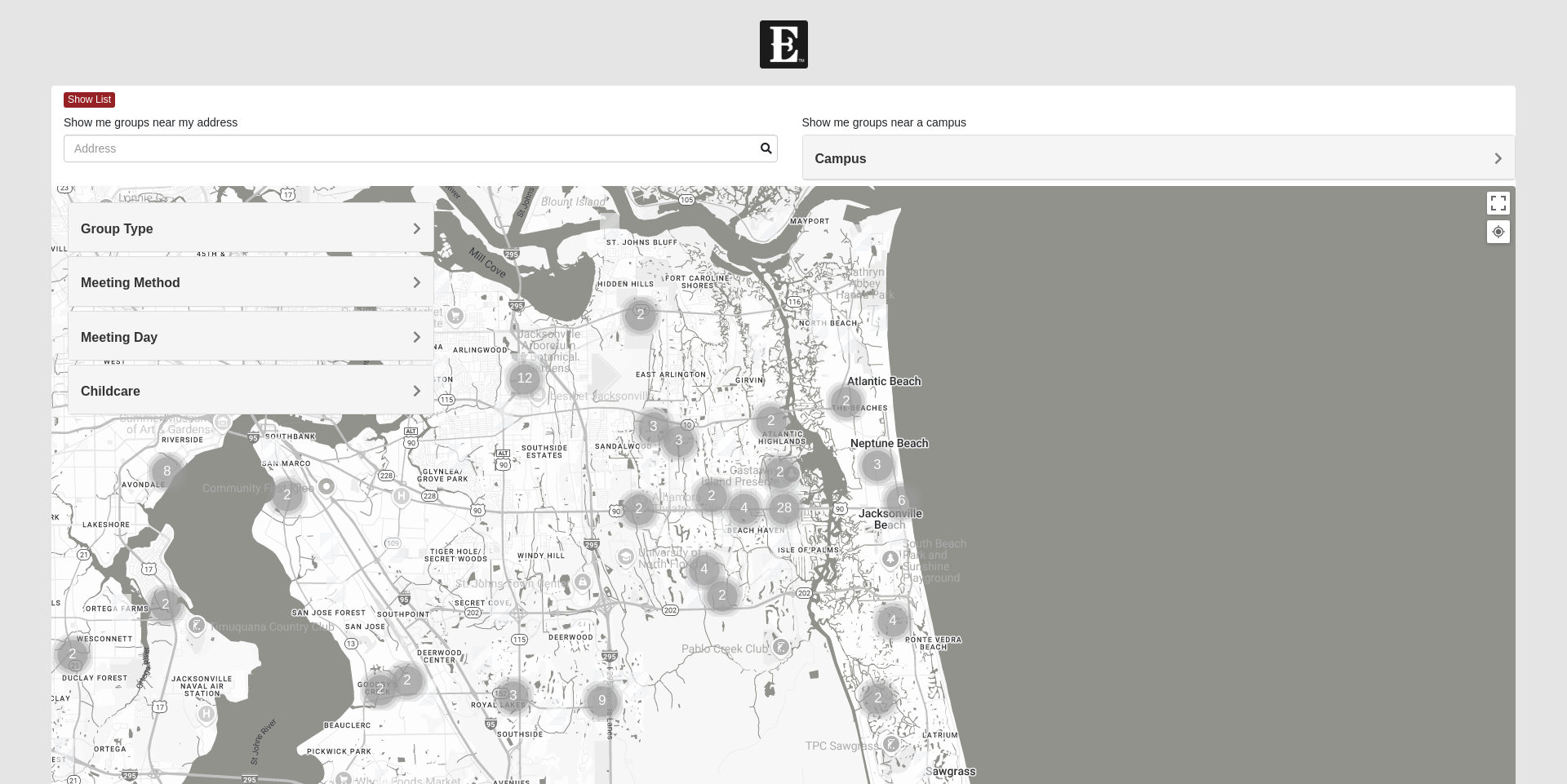
click at [426, 234] on div "Group Type" at bounding box center [251, 227] width 365 height 48
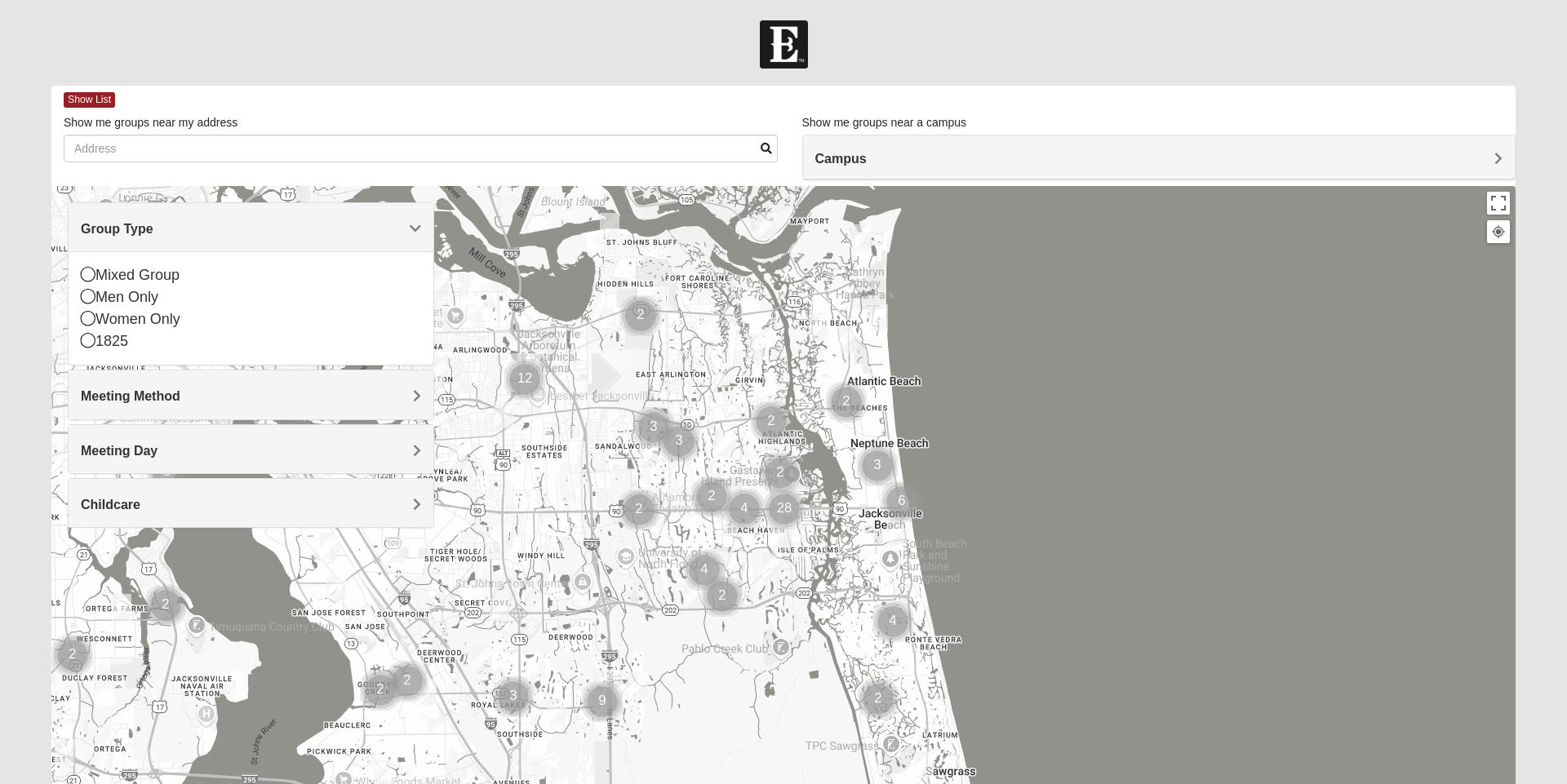
click at [98, 319] on div "Women Only" at bounding box center [251, 319] width 340 height 22
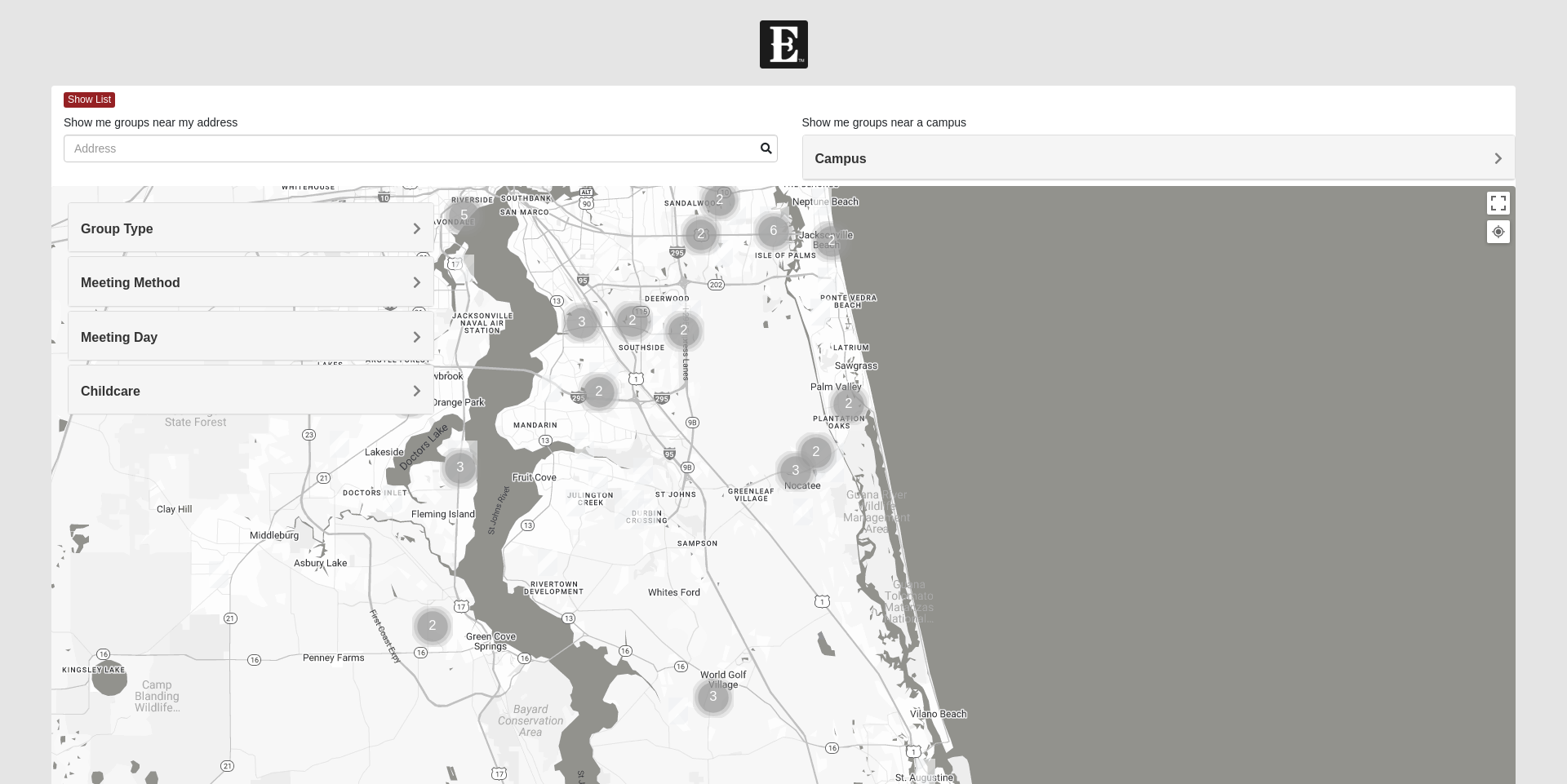
click at [570, 508] on img "Womens Crane 32259" at bounding box center [576, 503] width 33 height 40
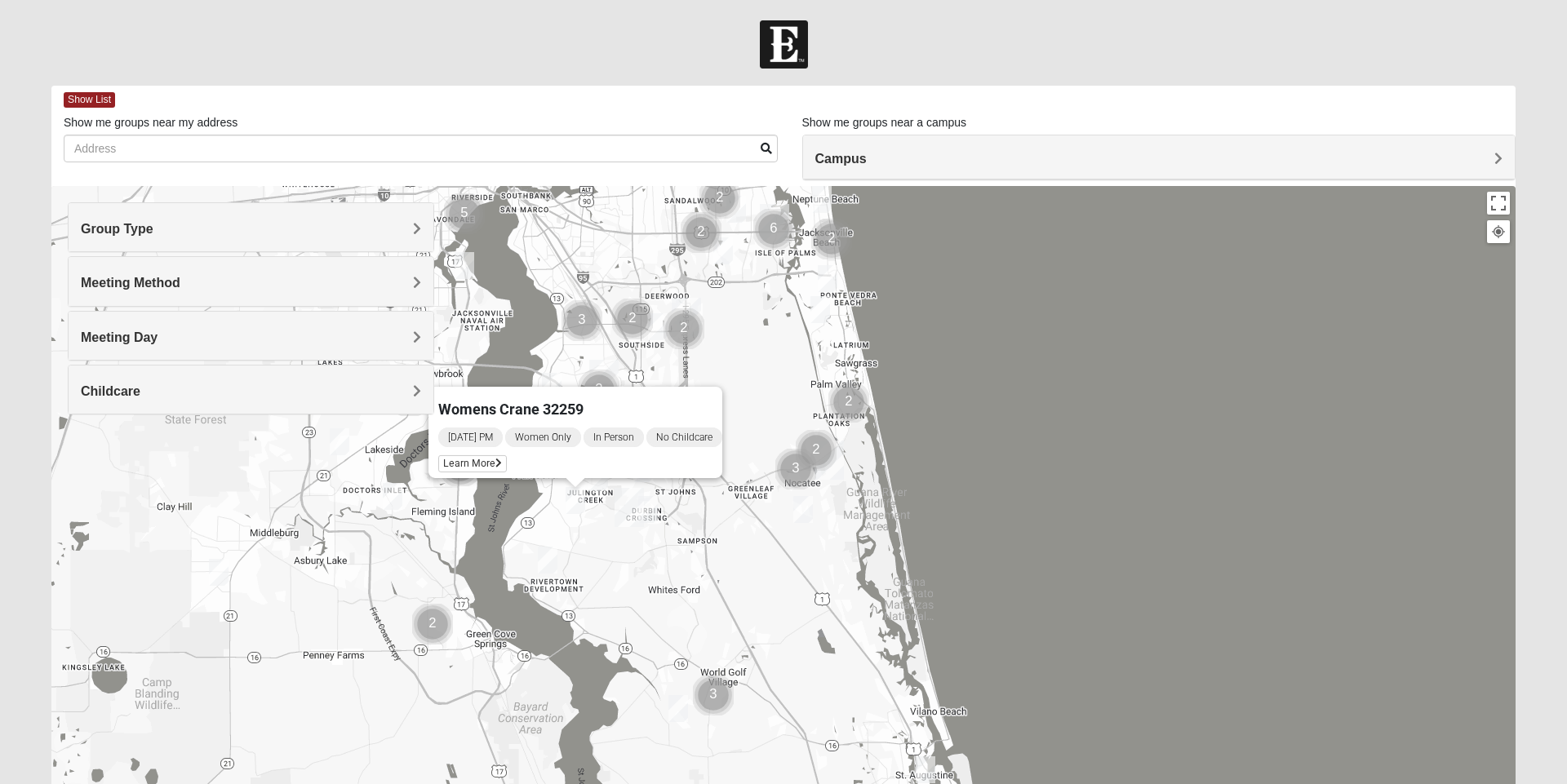
click at [468, 458] on span "Learn More" at bounding box center [473, 463] width 69 height 17
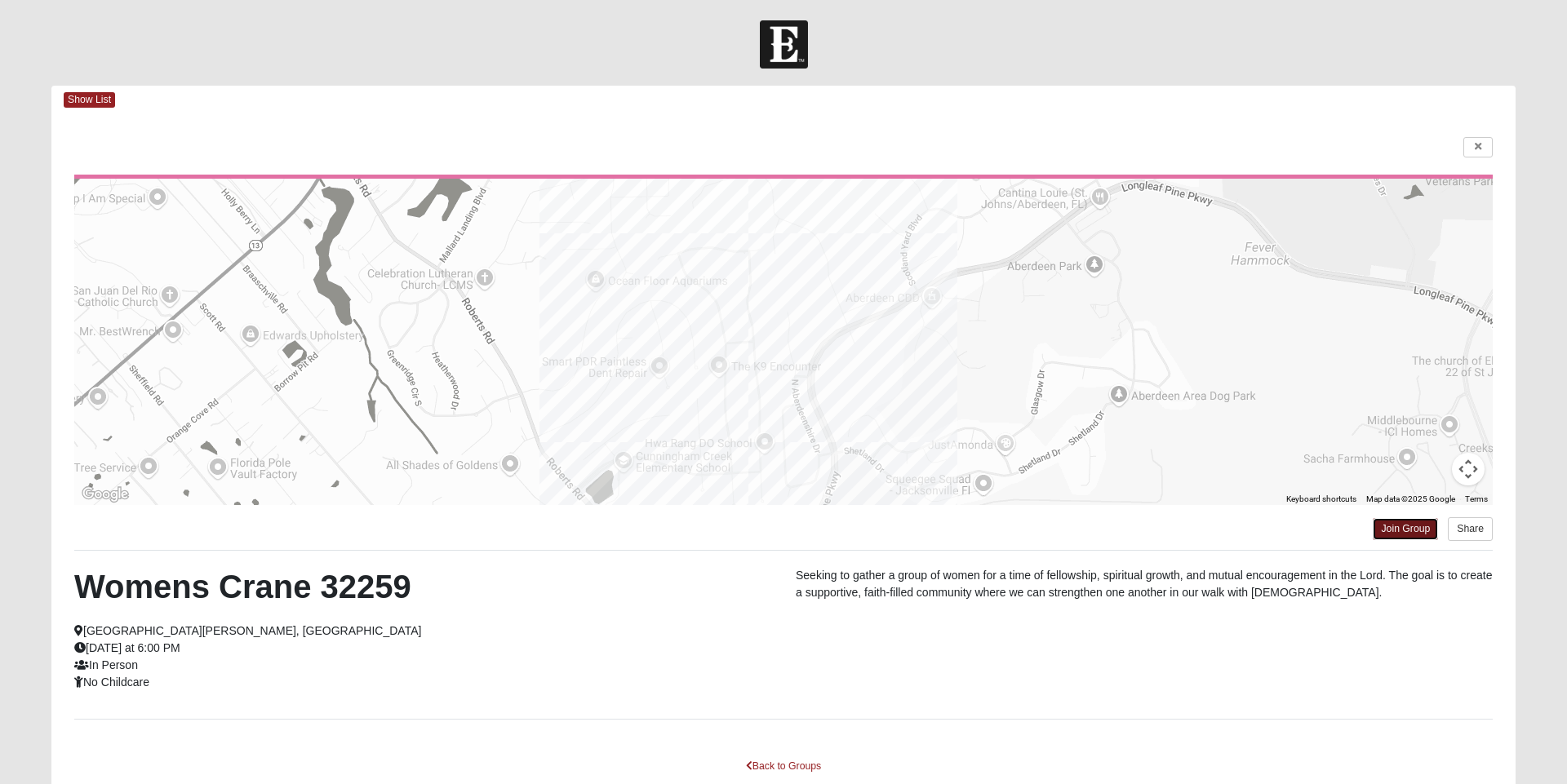
click at [1394, 529] on link "Join Group" at bounding box center [1406, 529] width 66 height 22
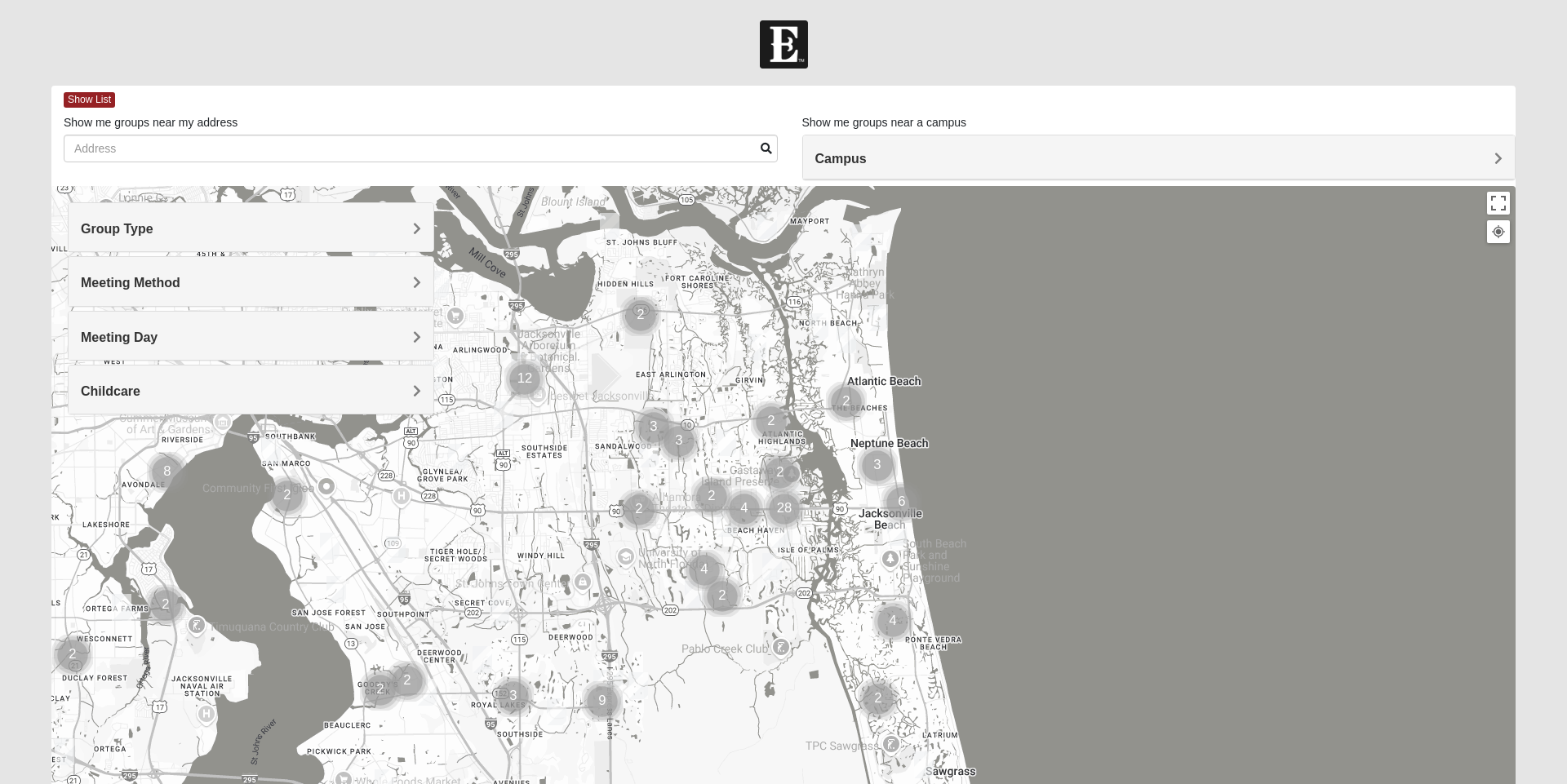
click at [93, 99] on span "Show List" at bounding box center [89, 99] width 52 height 16
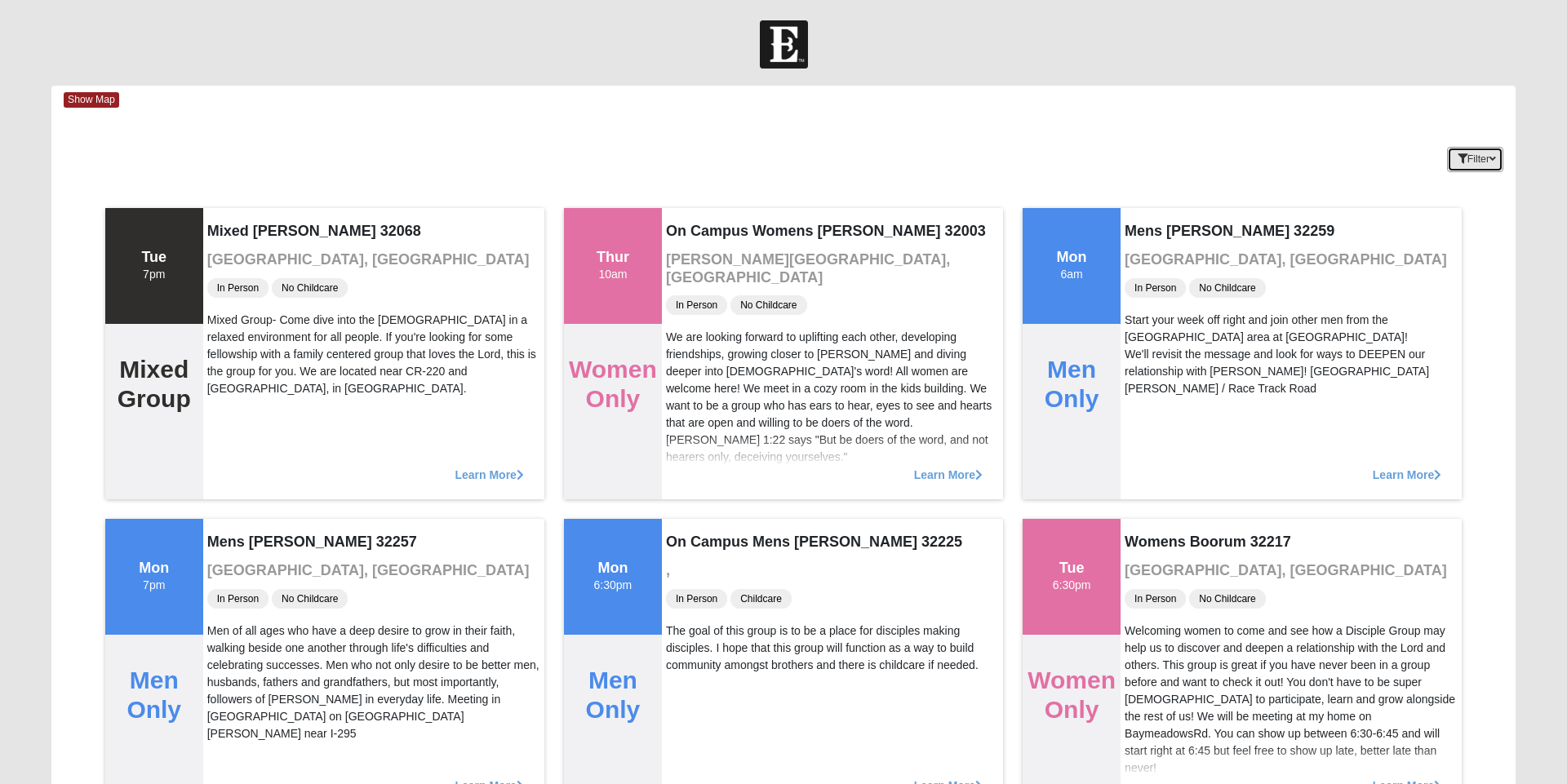
click at [1478, 160] on button "Filter" at bounding box center [1475, 159] width 57 height 25
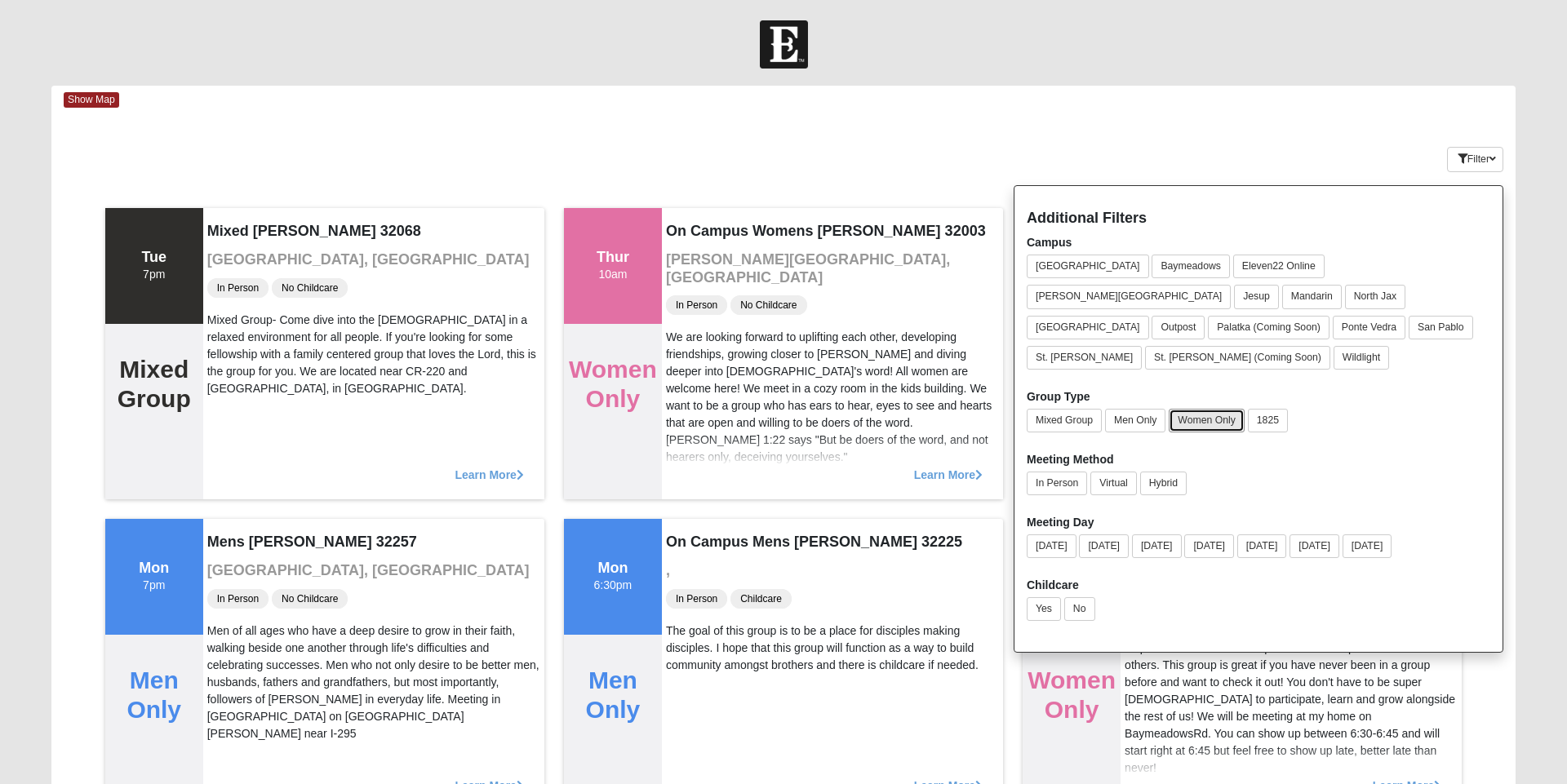
click at [1200, 408] on button "Women Only" at bounding box center [1207, 420] width 76 height 24
